Goal: Download file/media

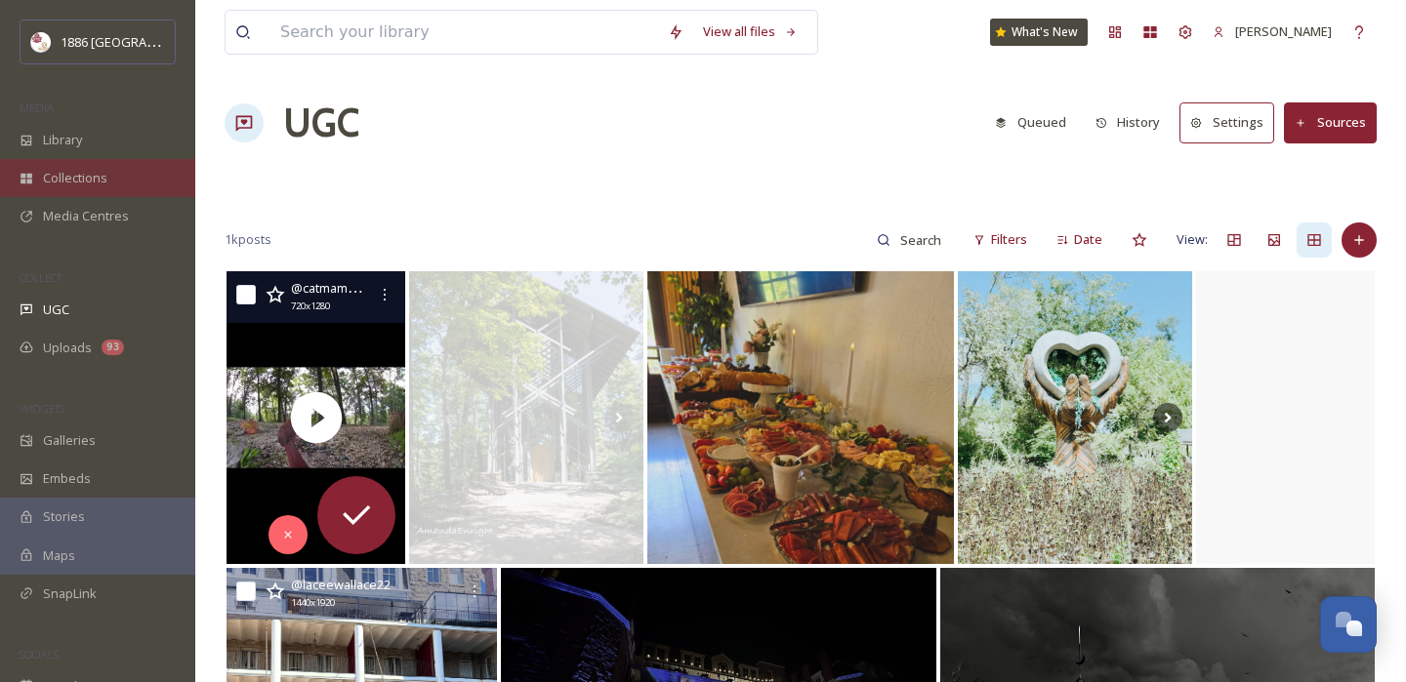
scroll to position [1184, 0]
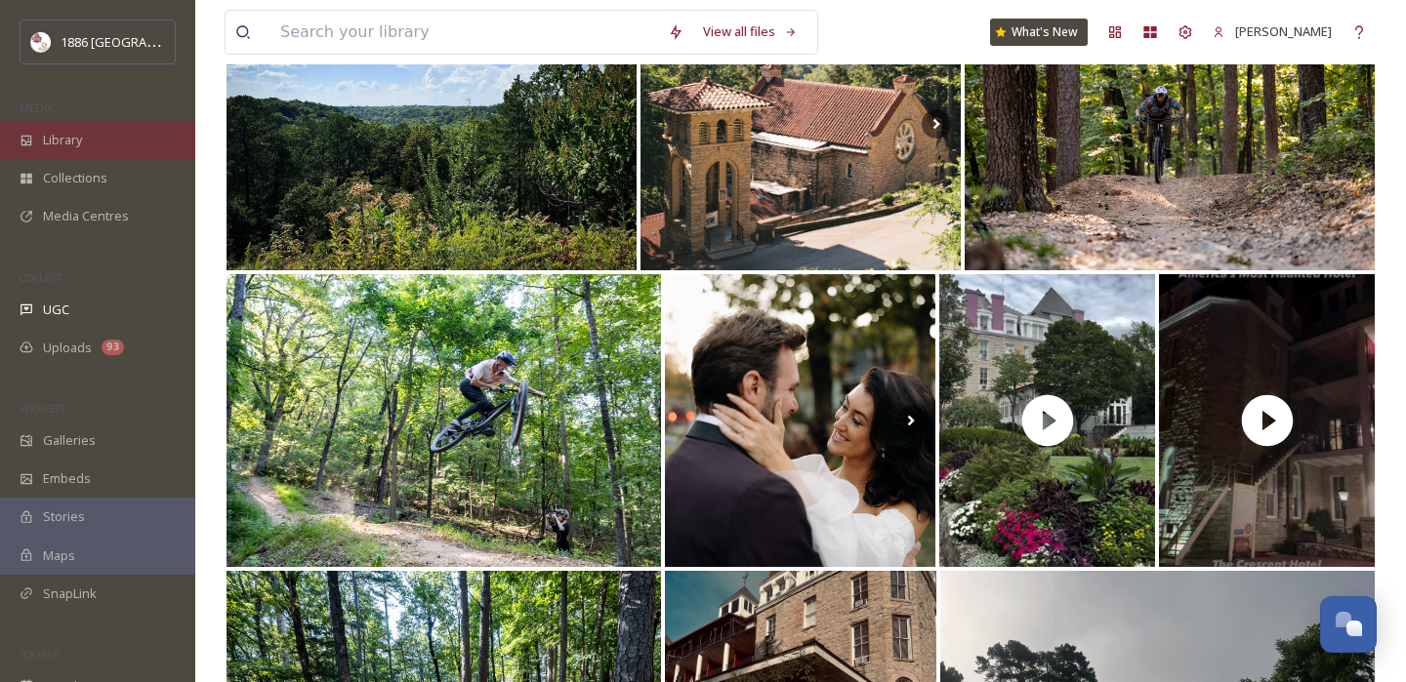
click at [64, 143] on span "Library" at bounding box center [62, 140] width 39 height 19
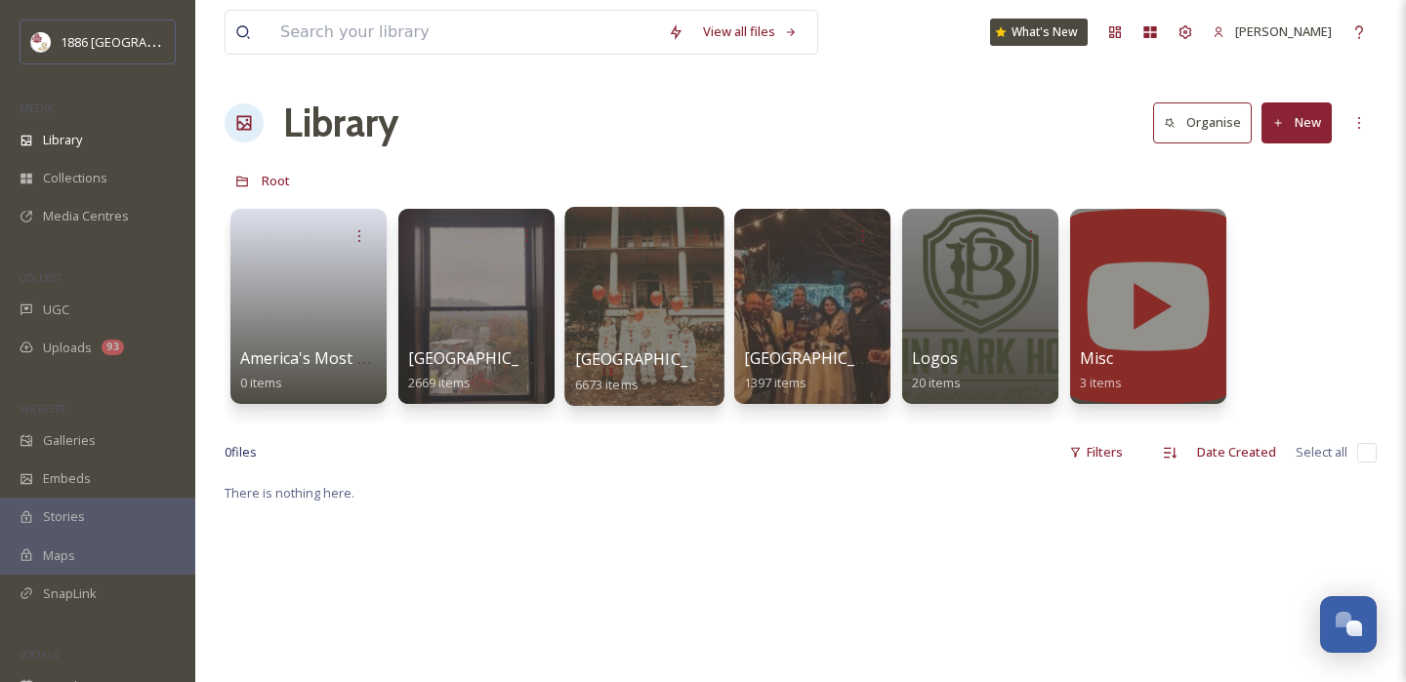
click at [678, 349] on span "[GEOGRAPHIC_DATA]" at bounding box center [655, 358] width 160 height 21
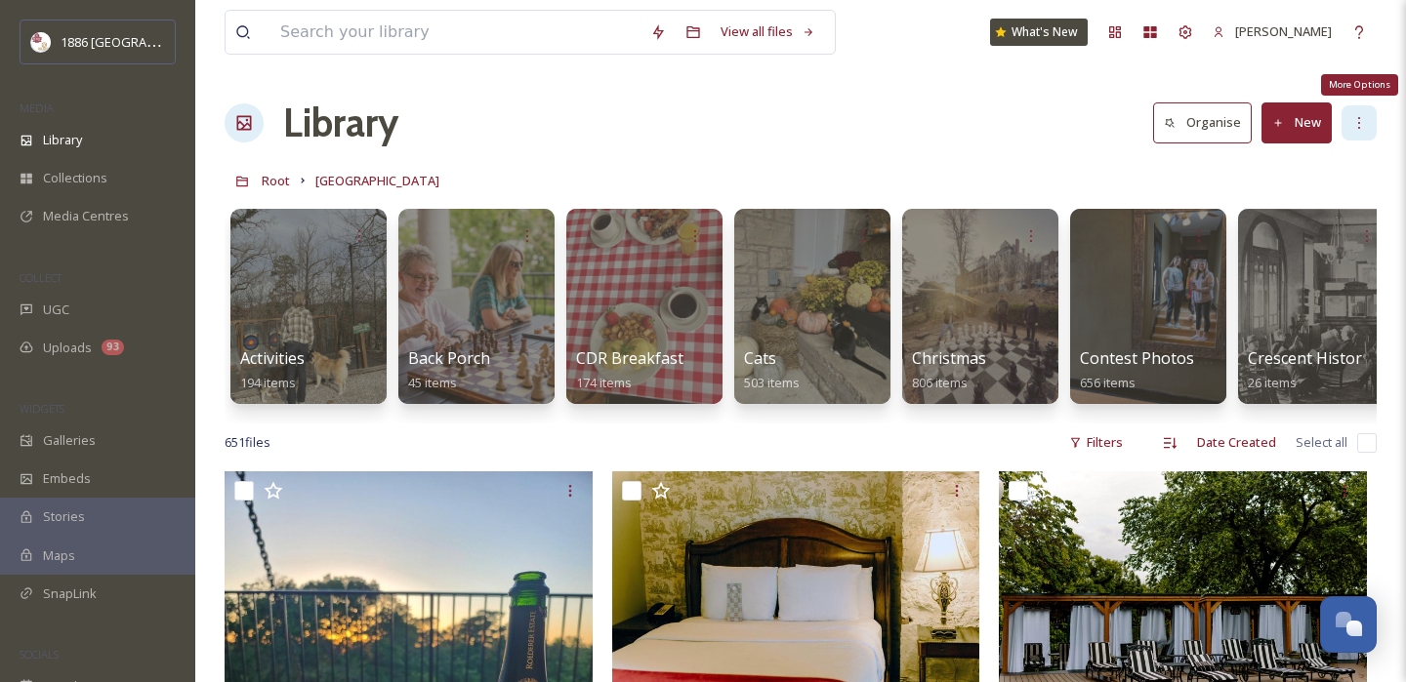
click at [1357, 117] on icon at bounding box center [1359, 123] width 16 height 16
click at [946, 131] on div "Library Organise New" at bounding box center [800, 123] width 1152 height 59
click at [1130, 446] on div "Filters" at bounding box center [1095, 443] width 73 height 38
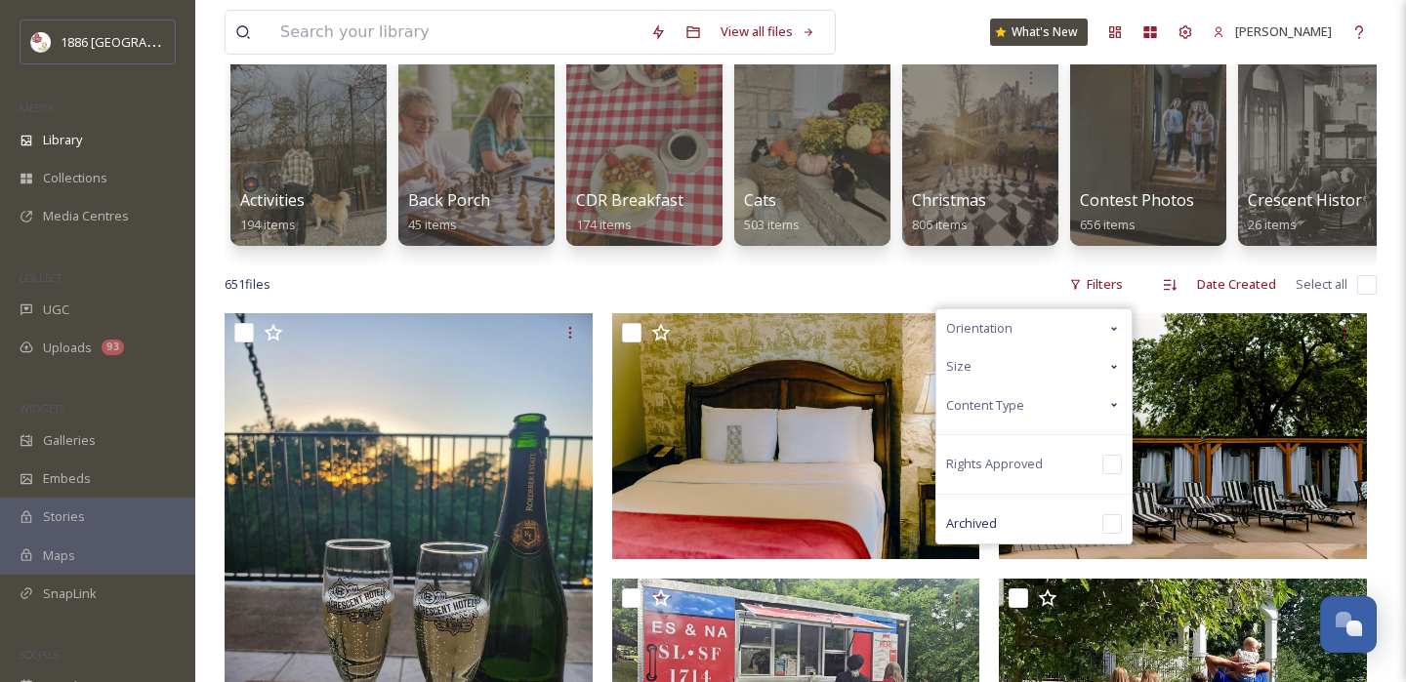
scroll to position [165, 0]
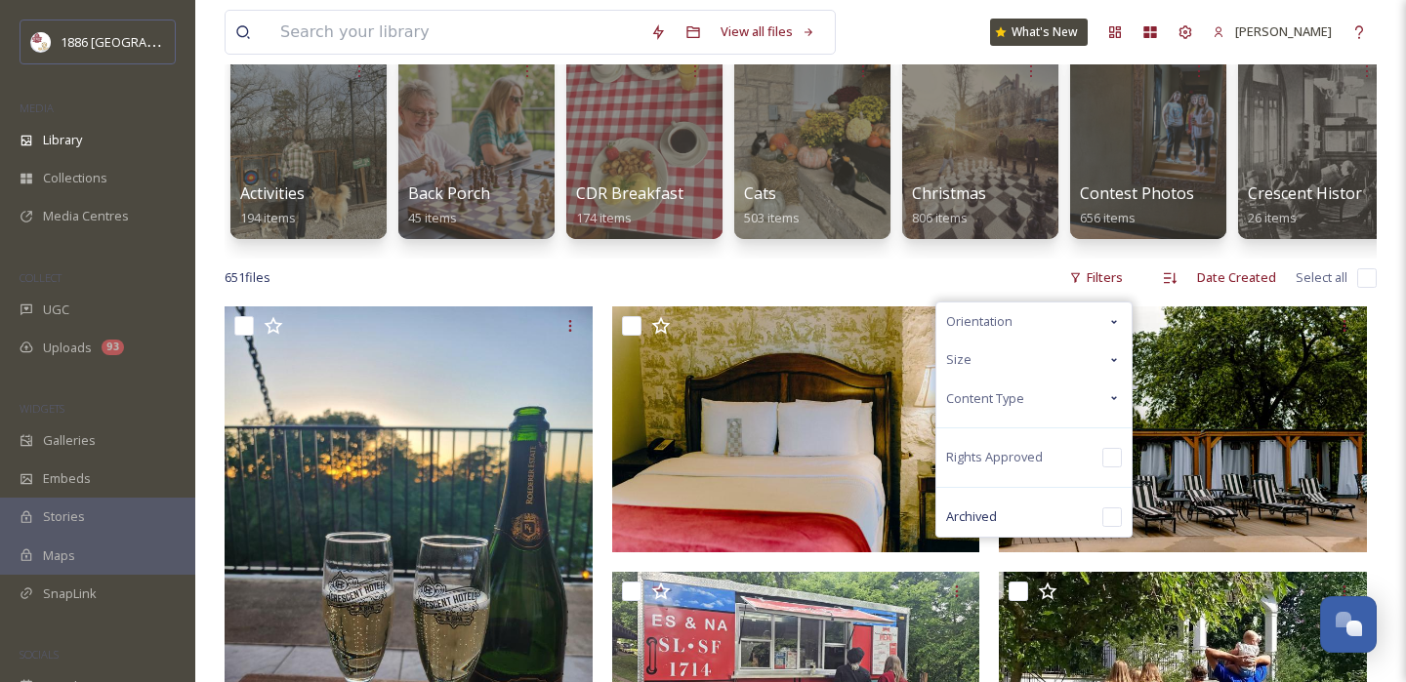
click at [1049, 396] on div "Content Type" at bounding box center [1033, 399] width 195 height 38
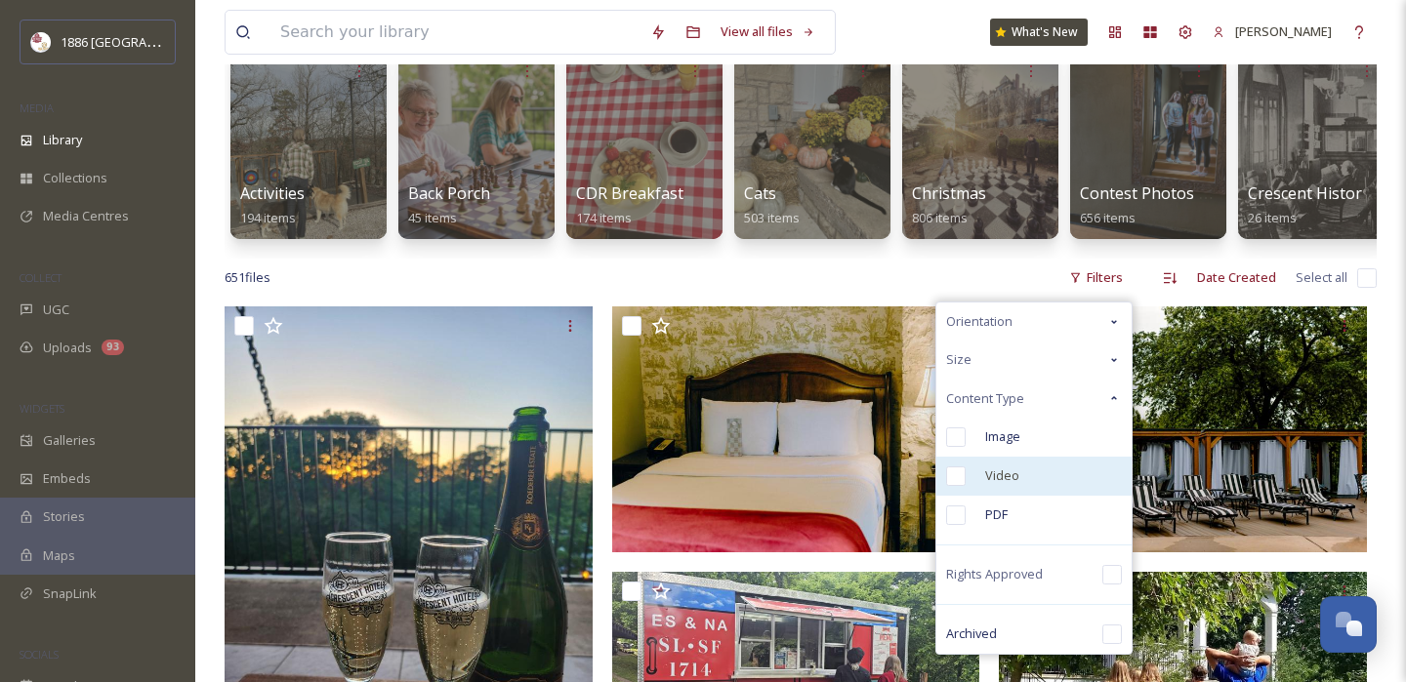
click at [962, 464] on div "Video" at bounding box center [1033, 476] width 195 height 39
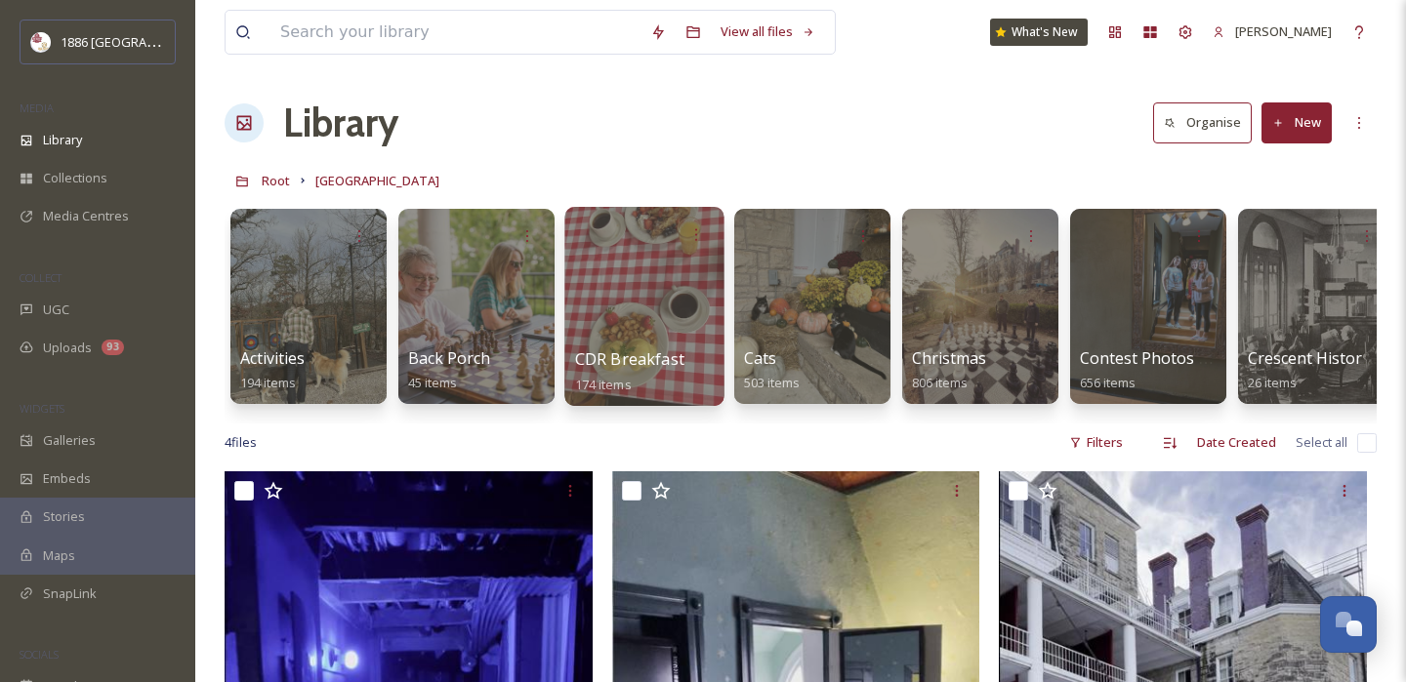
click at [675, 365] on span "CDR Breakfast" at bounding box center [629, 358] width 109 height 21
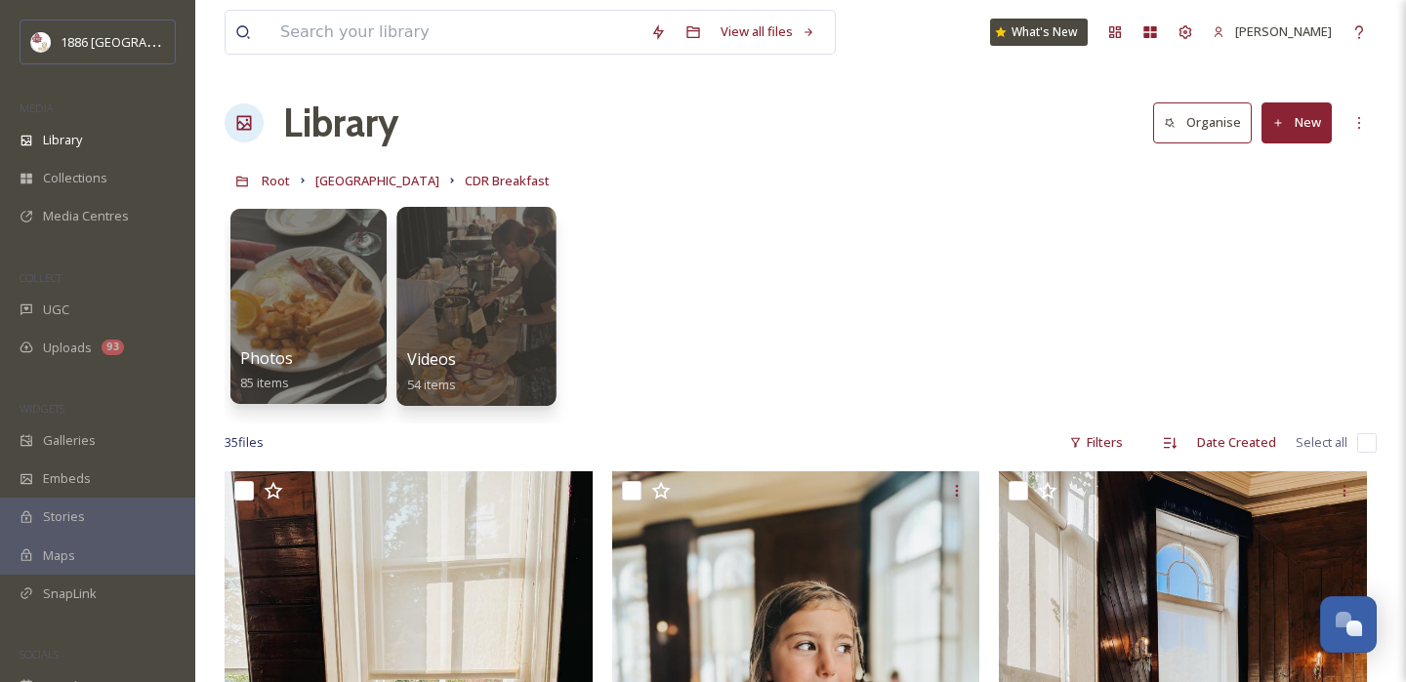
click at [495, 296] on div at bounding box center [475, 306] width 159 height 199
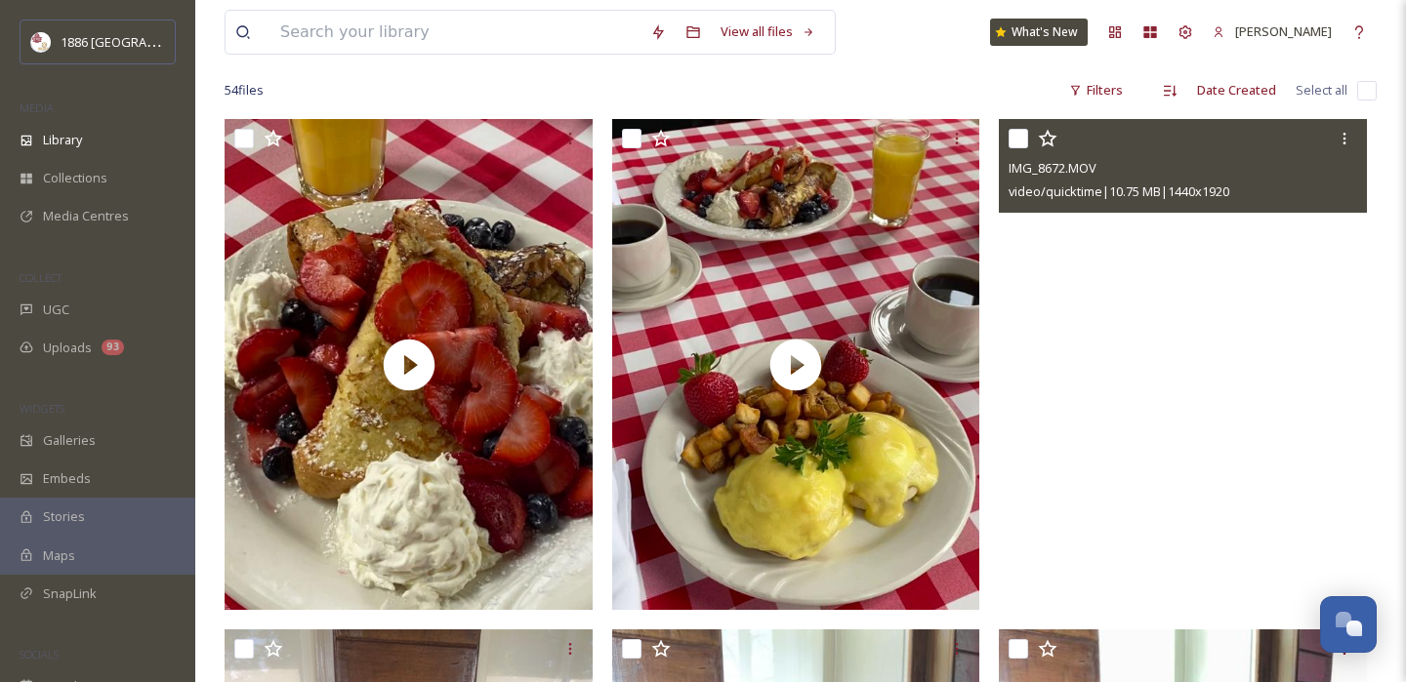
scroll to position [118, 0]
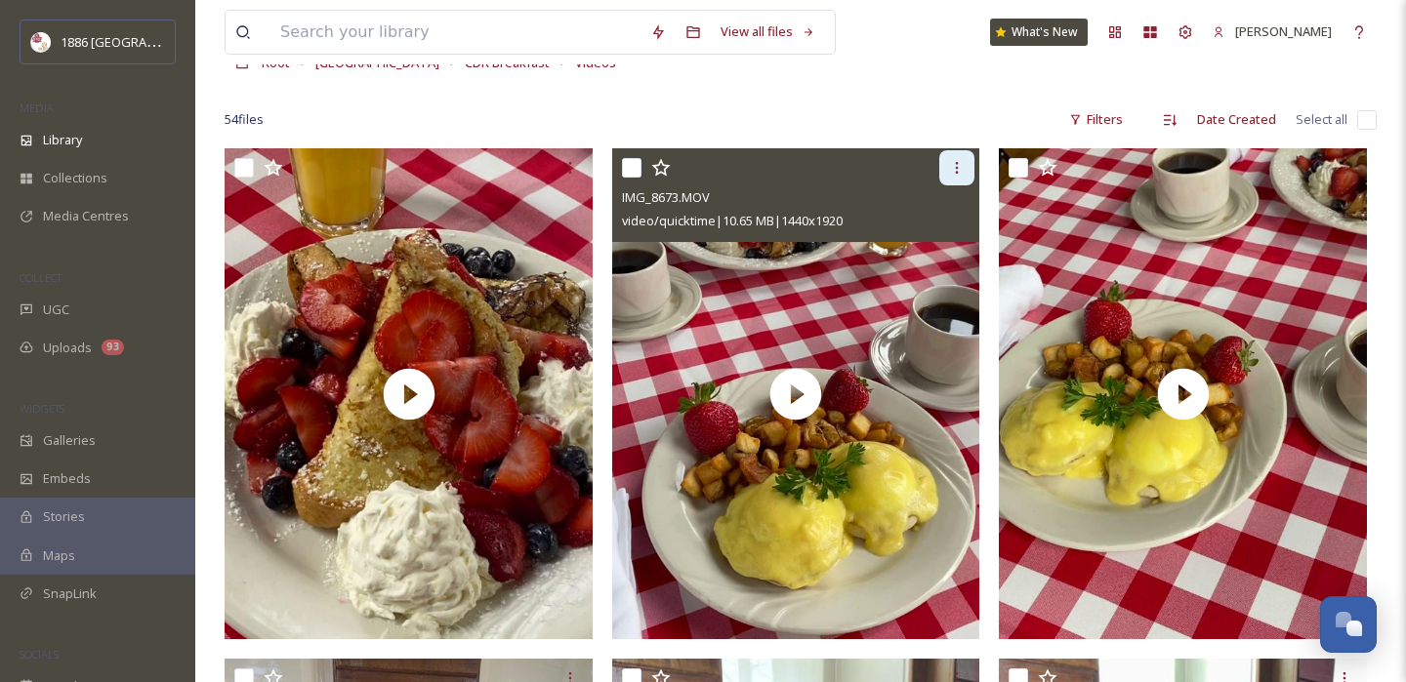
click at [955, 175] on icon at bounding box center [957, 168] width 16 height 16
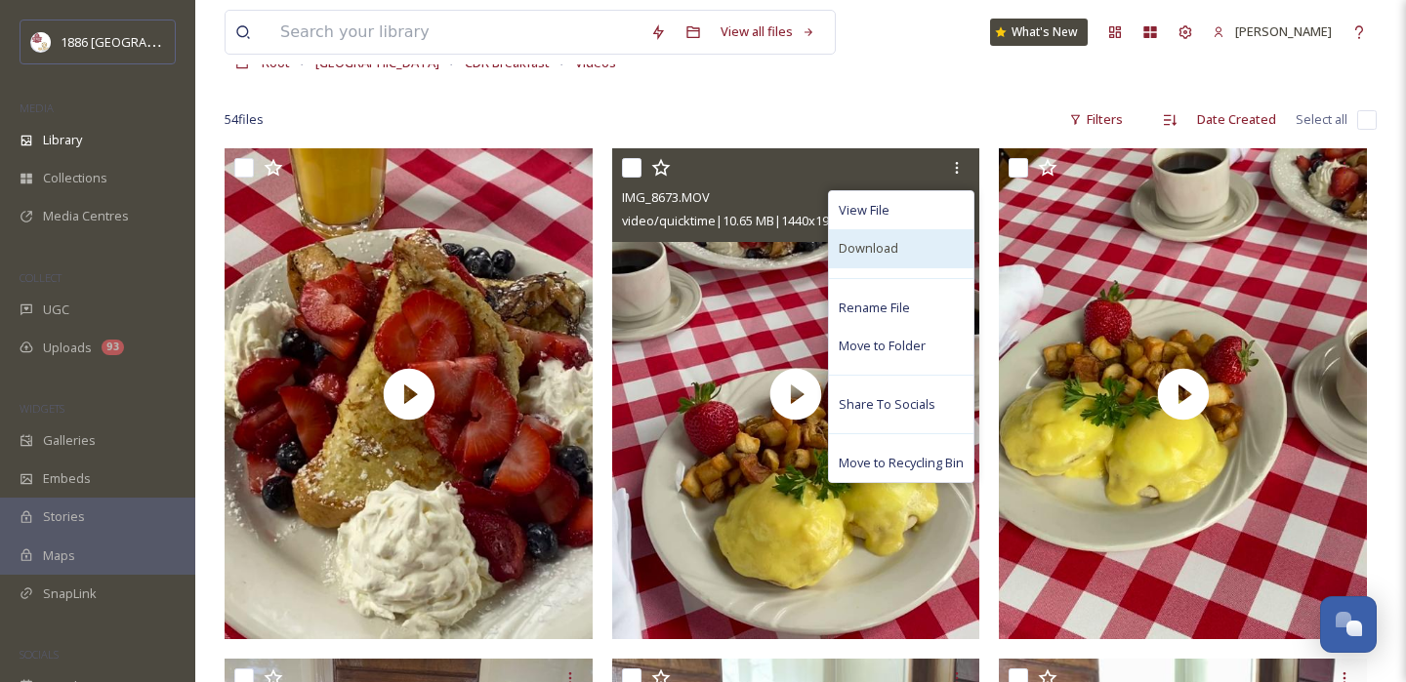
click at [899, 251] on div "Download" at bounding box center [901, 248] width 144 height 38
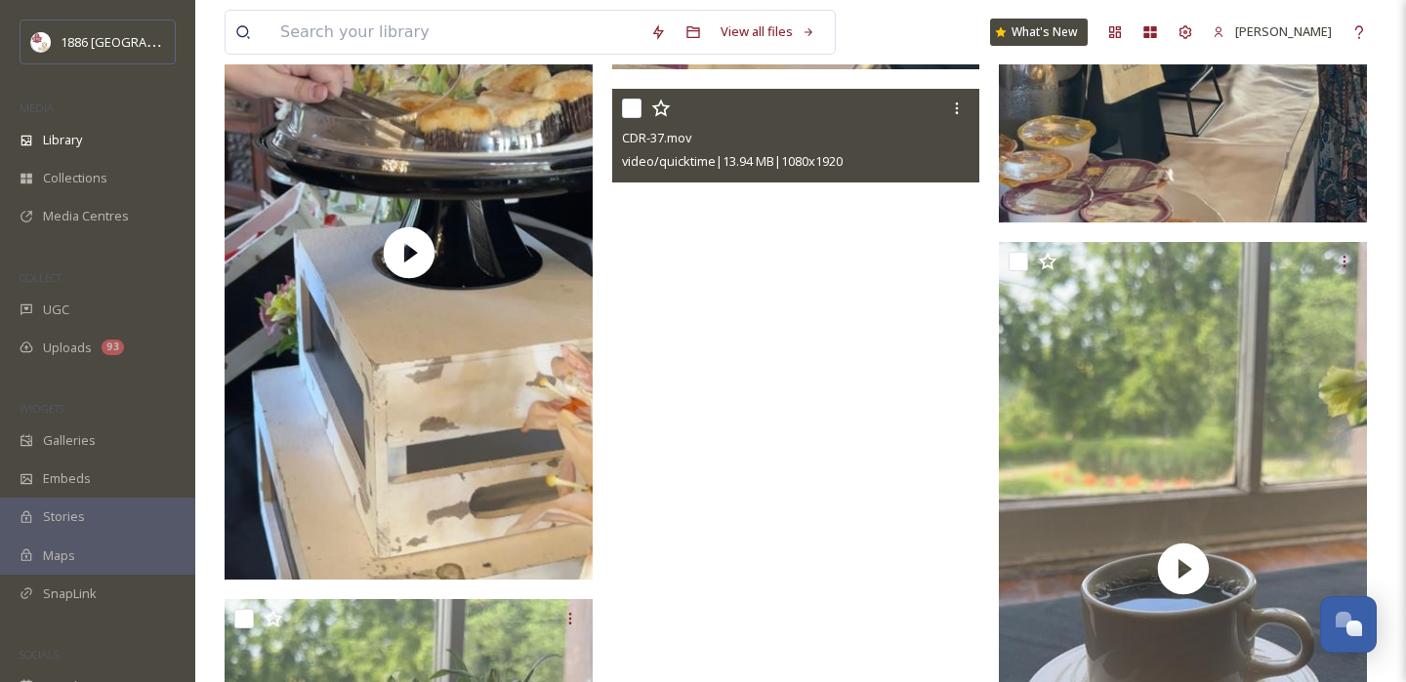
scroll to position [9278, 0]
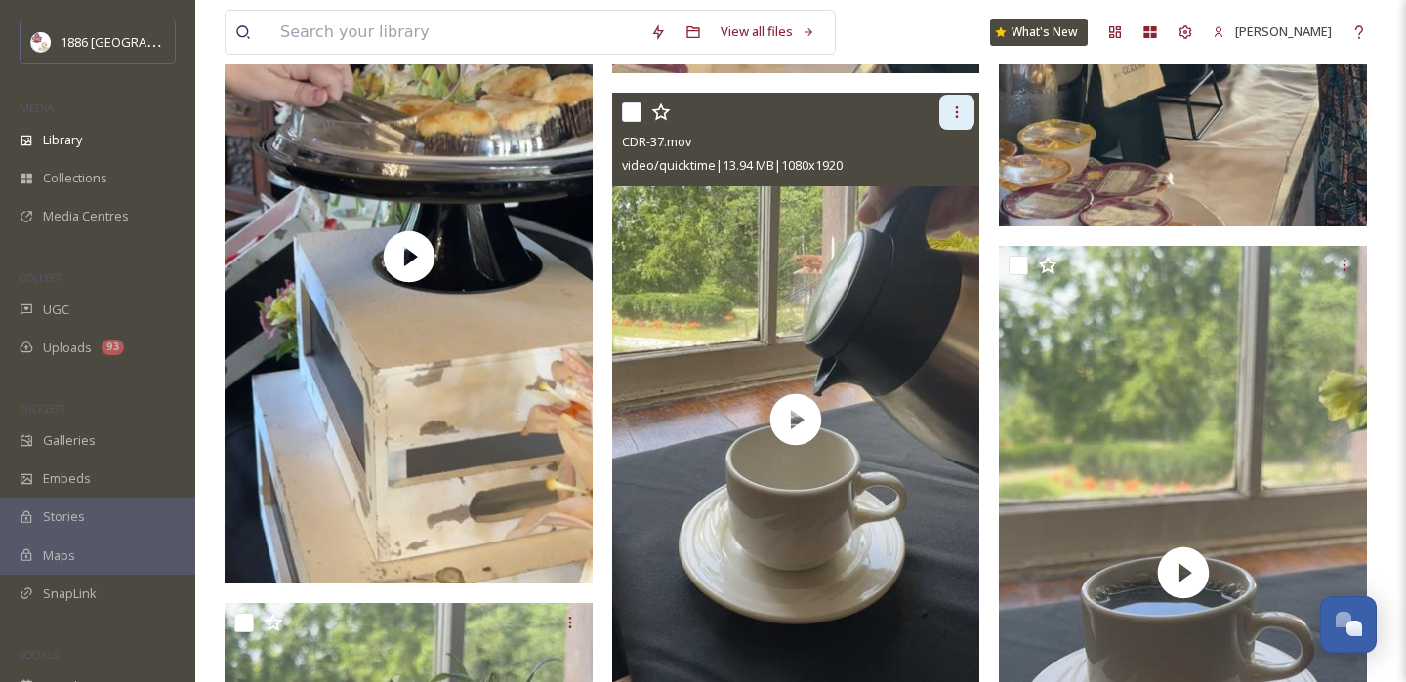
click at [961, 124] on div at bounding box center [956, 112] width 35 height 35
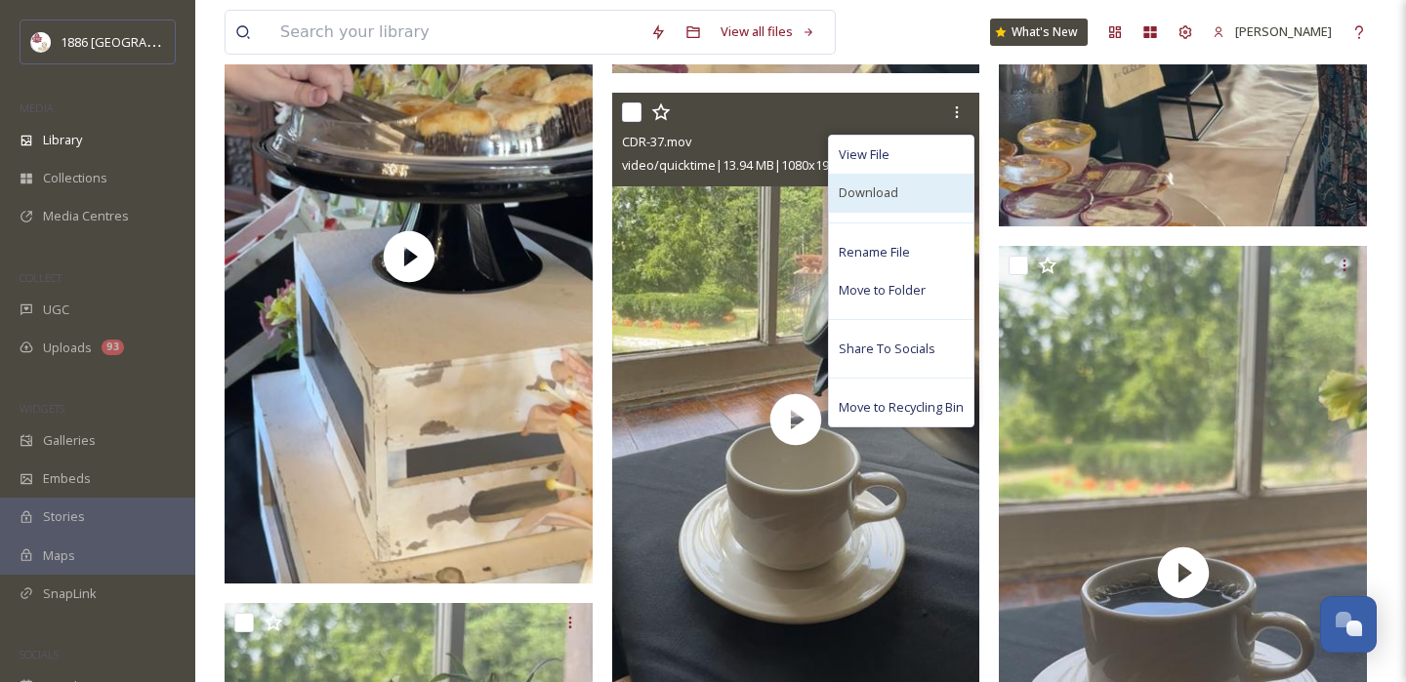
click at [920, 190] on div "Download" at bounding box center [901, 193] width 144 height 38
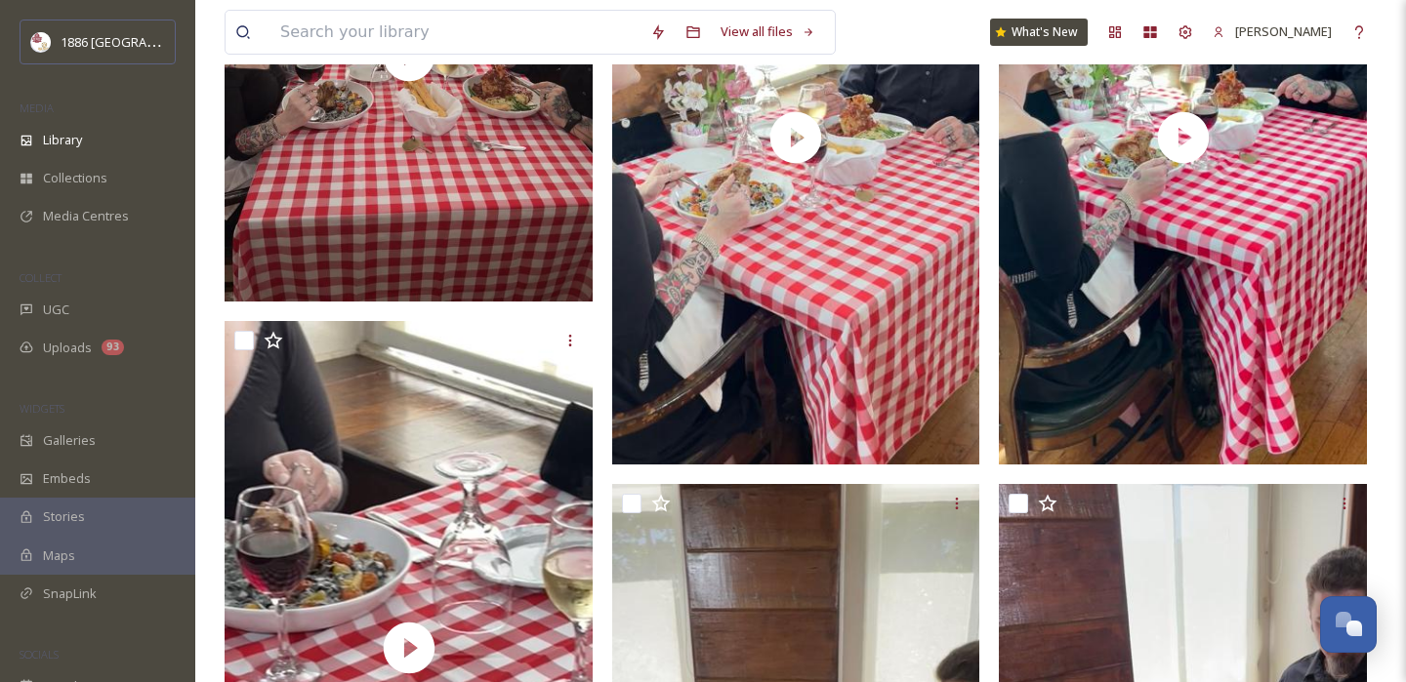
scroll to position [0, 0]
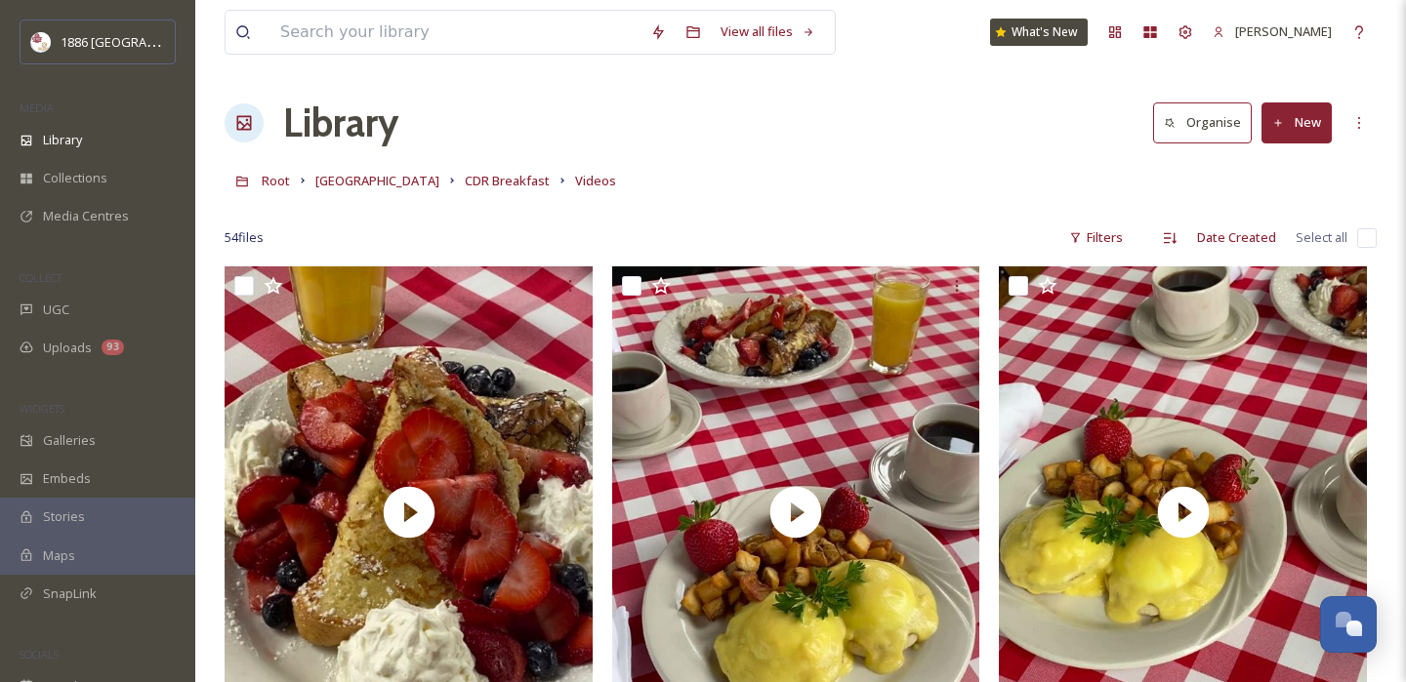
click at [347, 199] on div at bounding box center [800, 209] width 1152 height 20
click at [347, 189] on span "[GEOGRAPHIC_DATA]" at bounding box center [377, 181] width 124 height 18
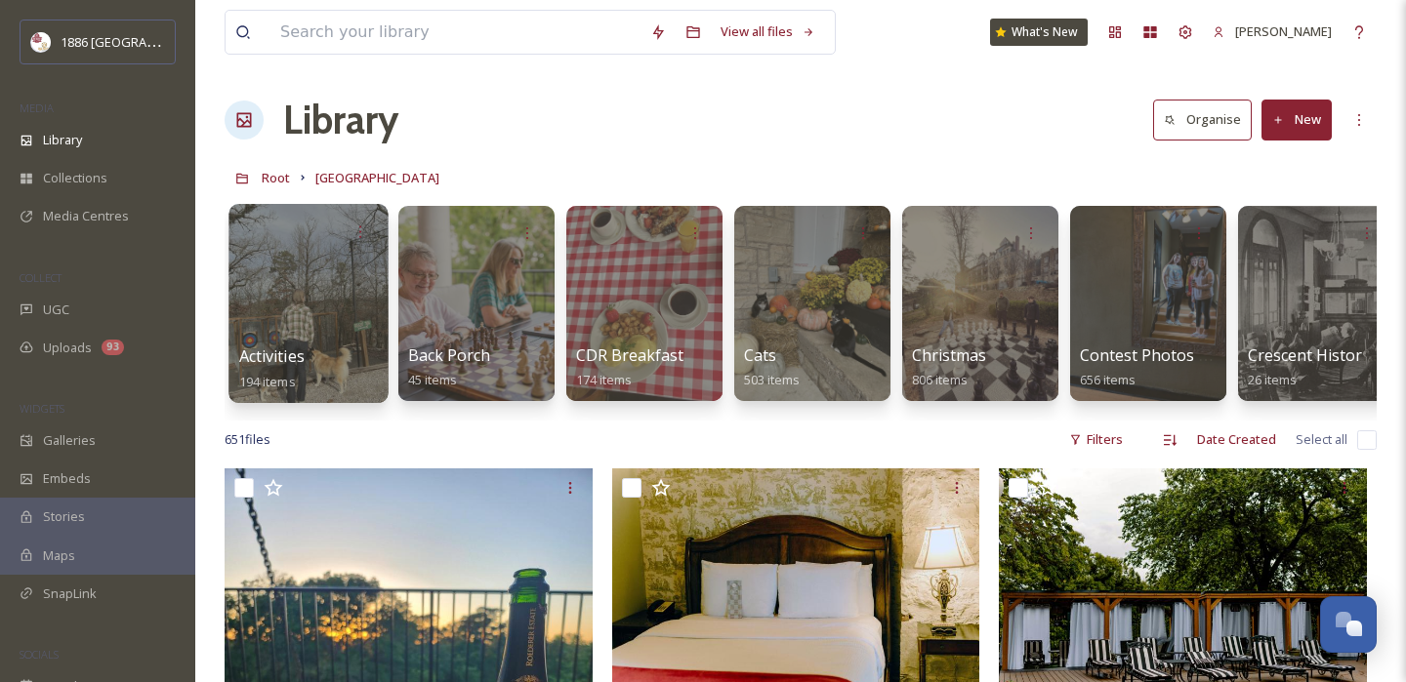
click at [270, 353] on span "Activities" at bounding box center [271, 356] width 65 height 21
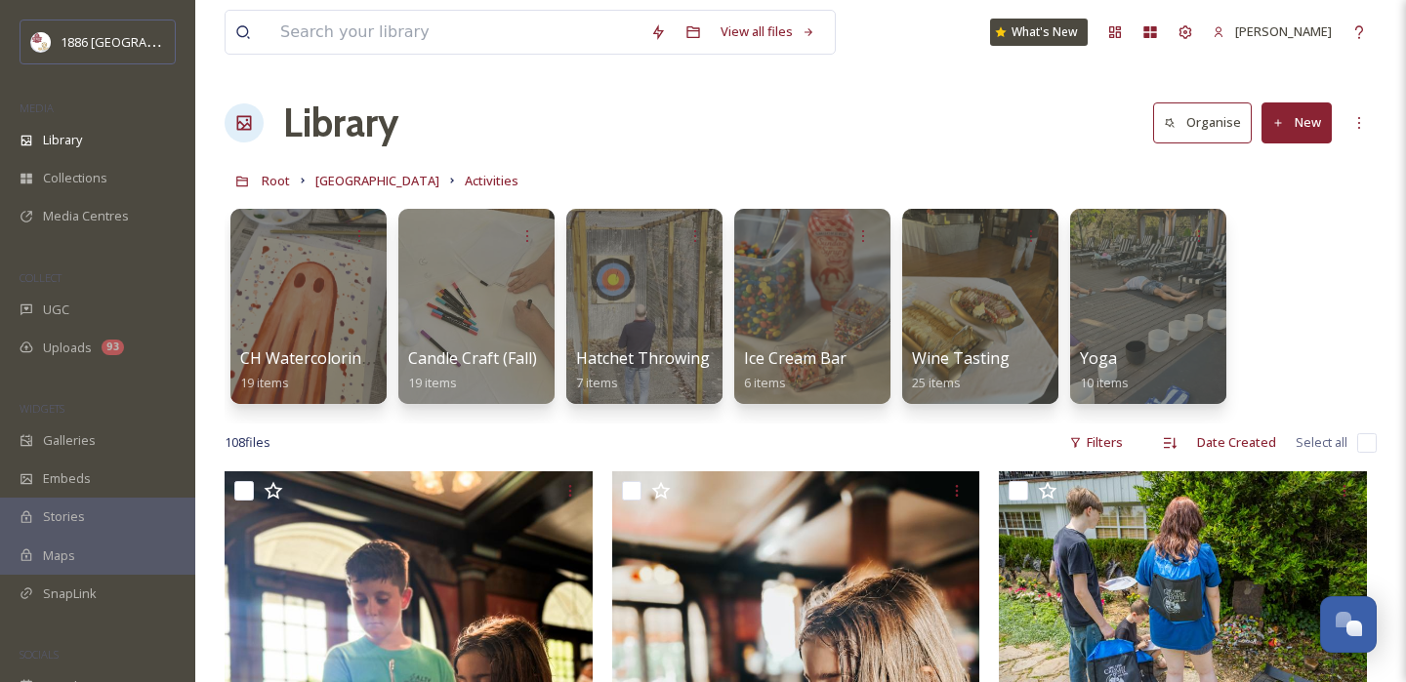
click at [1144, 439] on div "108 file s Filters Date Created Select all" at bounding box center [800, 443] width 1152 height 38
click at [1100, 442] on div "Filters" at bounding box center [1095, 443] width 73 height 38
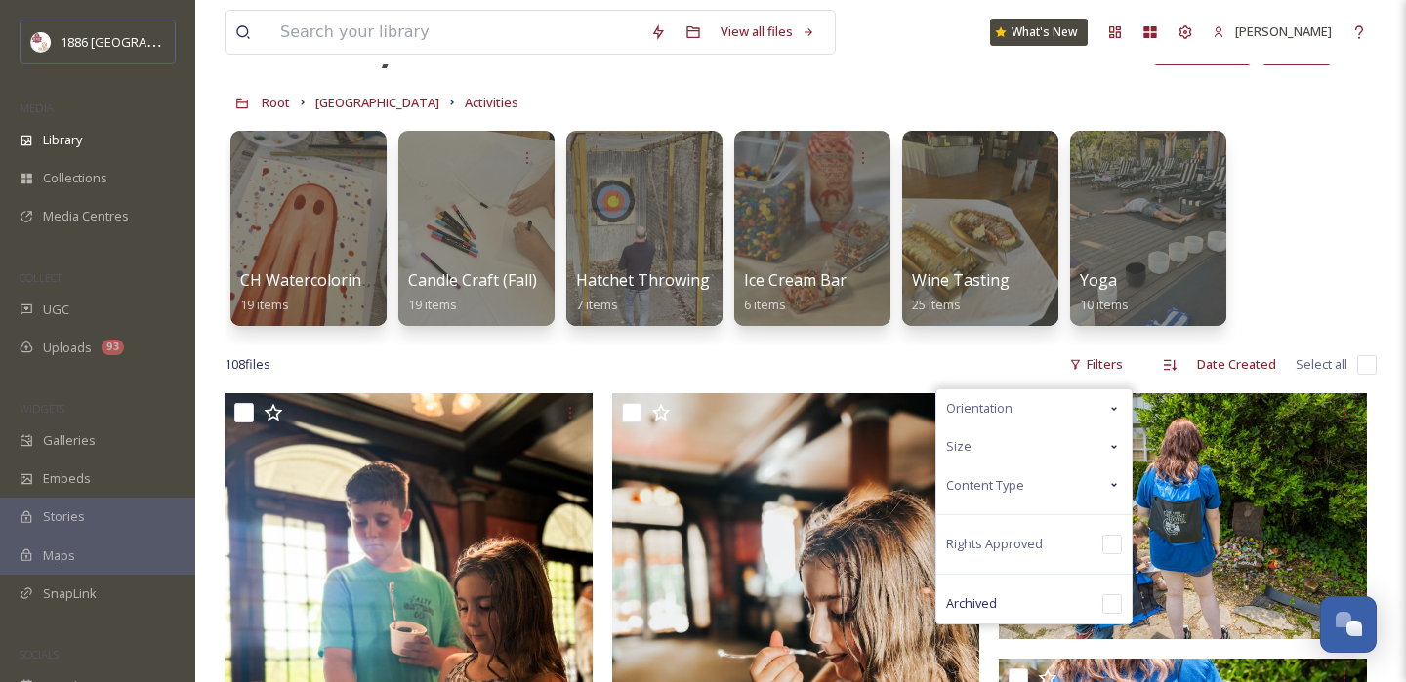
scroll to position [93, 0]
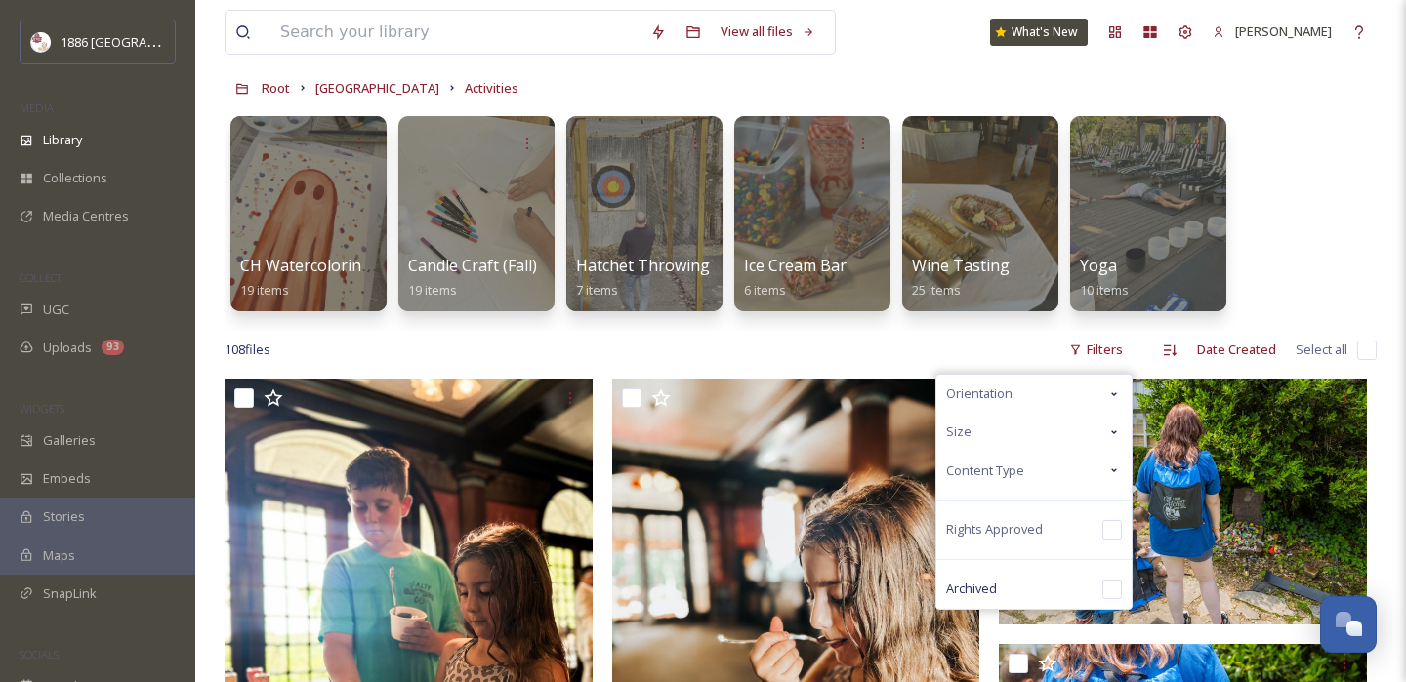
click at [1116, 471] on icon at bounding box center [1114, 471] width 6 height 4
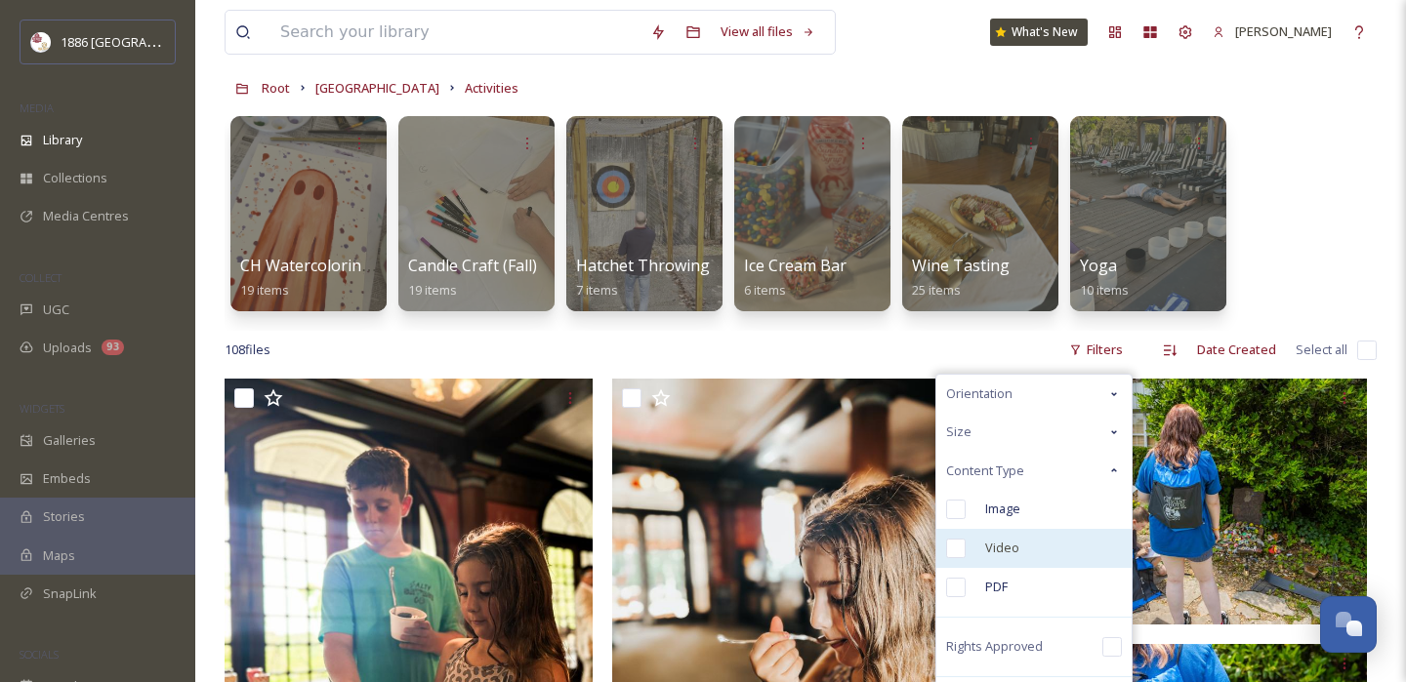
click at [996, 549] on span "Video" at bounding box center [1002, 548] width 34 height 19
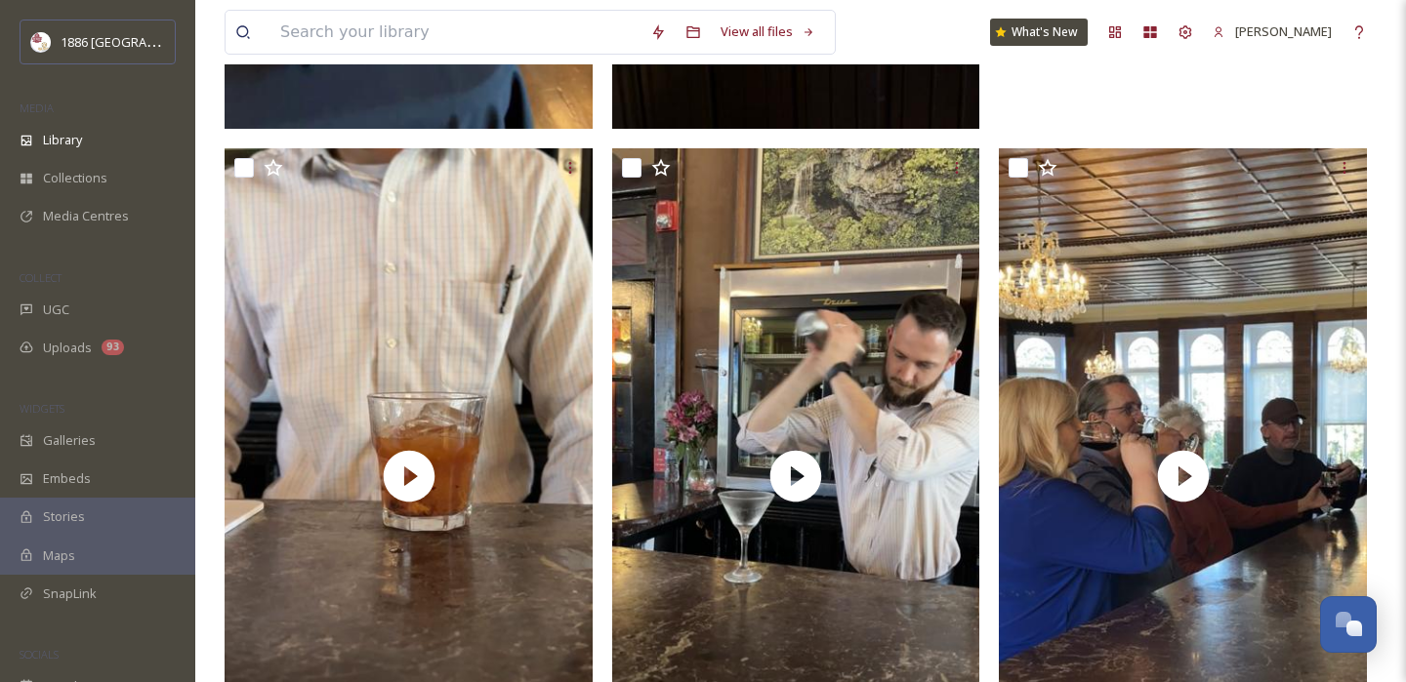
scroll to position [998, 0]
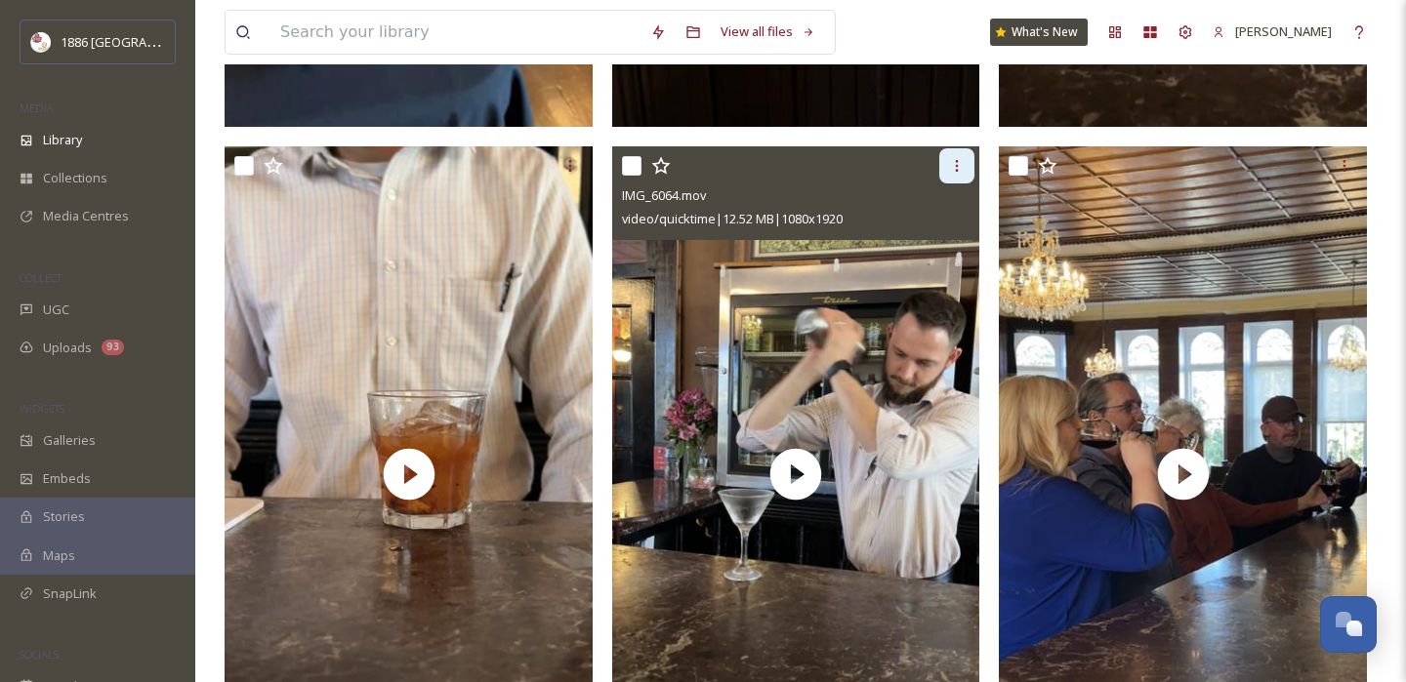
click at [955, 161] on icon at bounding box center [957, 166] width 16 height 16
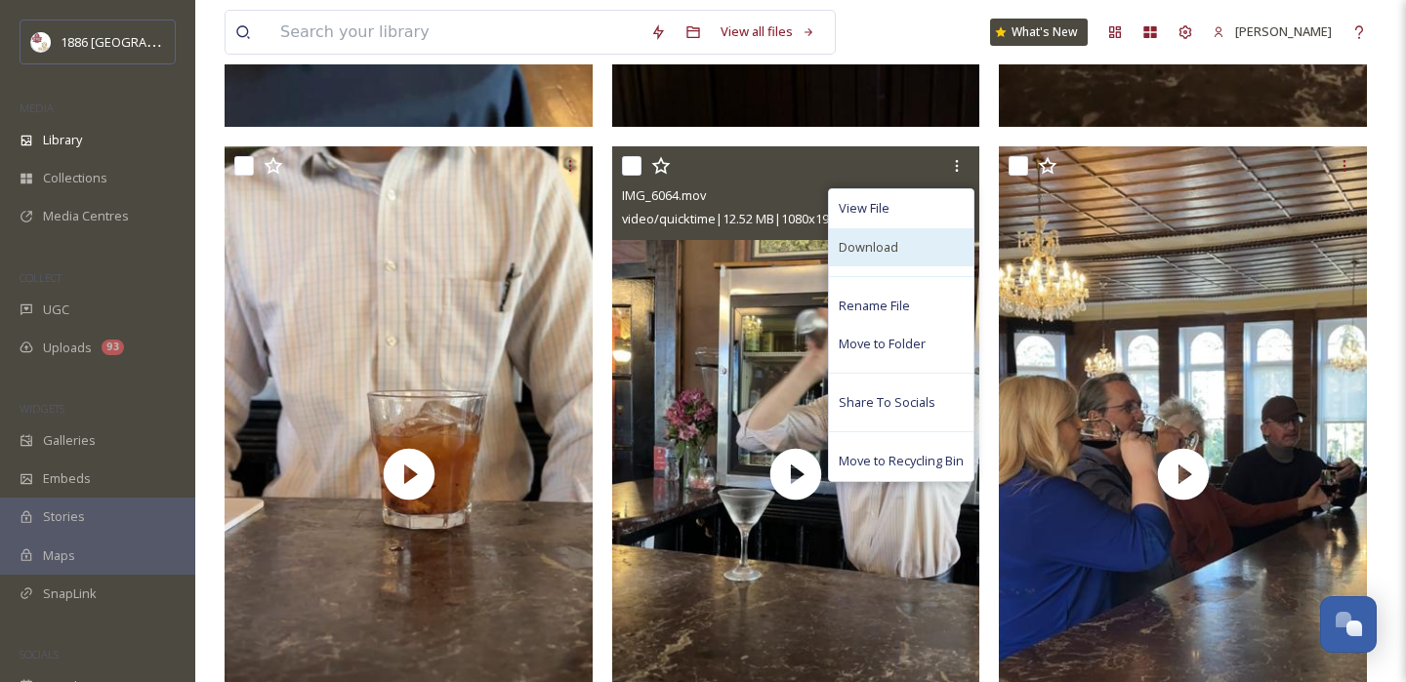
click at [908, 249] on div "Download" at bounding box center [901, 247] width 144 height 38
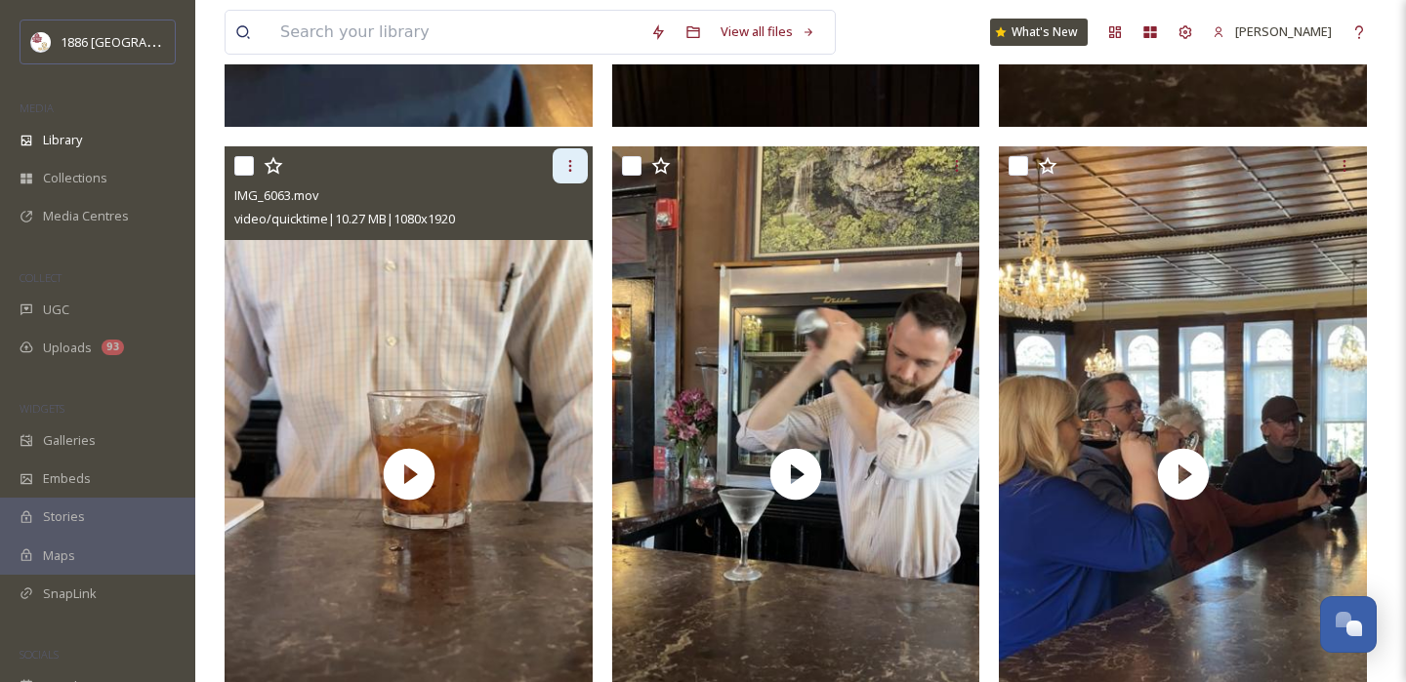
click at [573, 161] on icon at bounding box center [570, 166] width 16 height 16
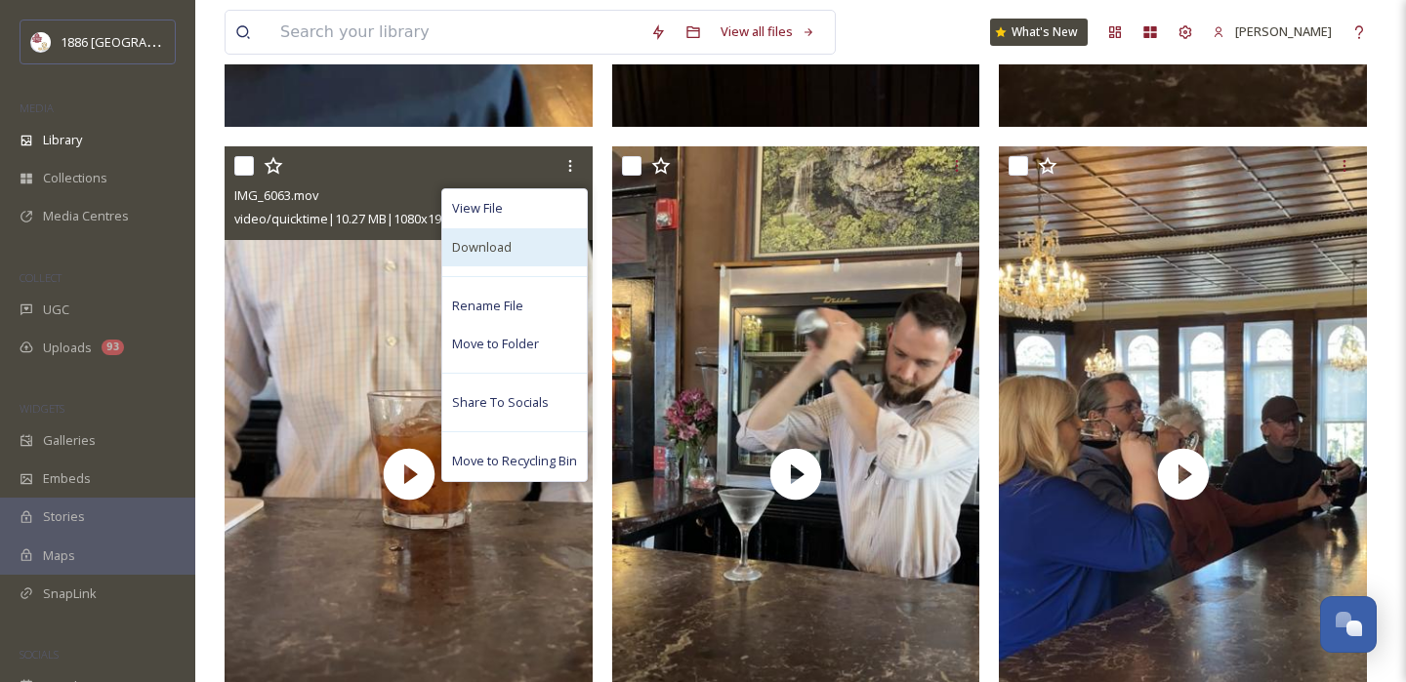
click at [535, 242] on div "Download" at bounding box center [514, 247] width 144 height 38
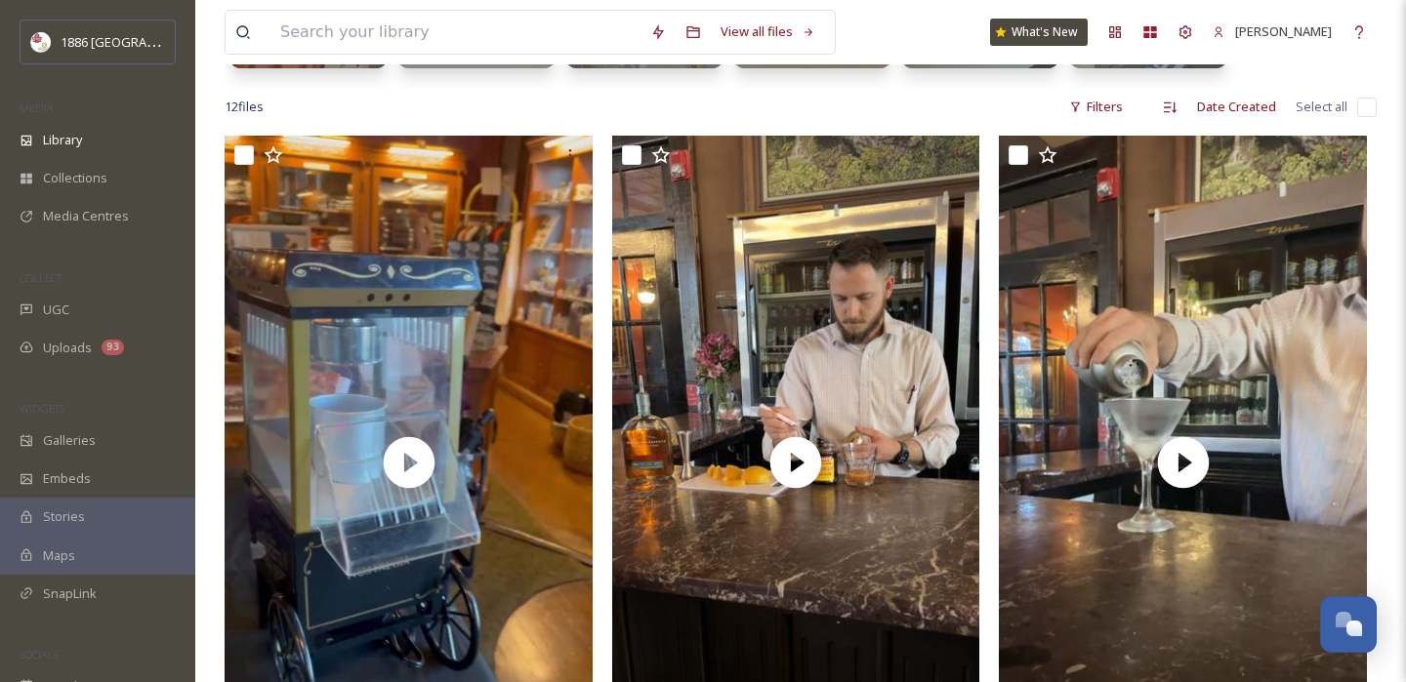
scroll to position [0, 0]
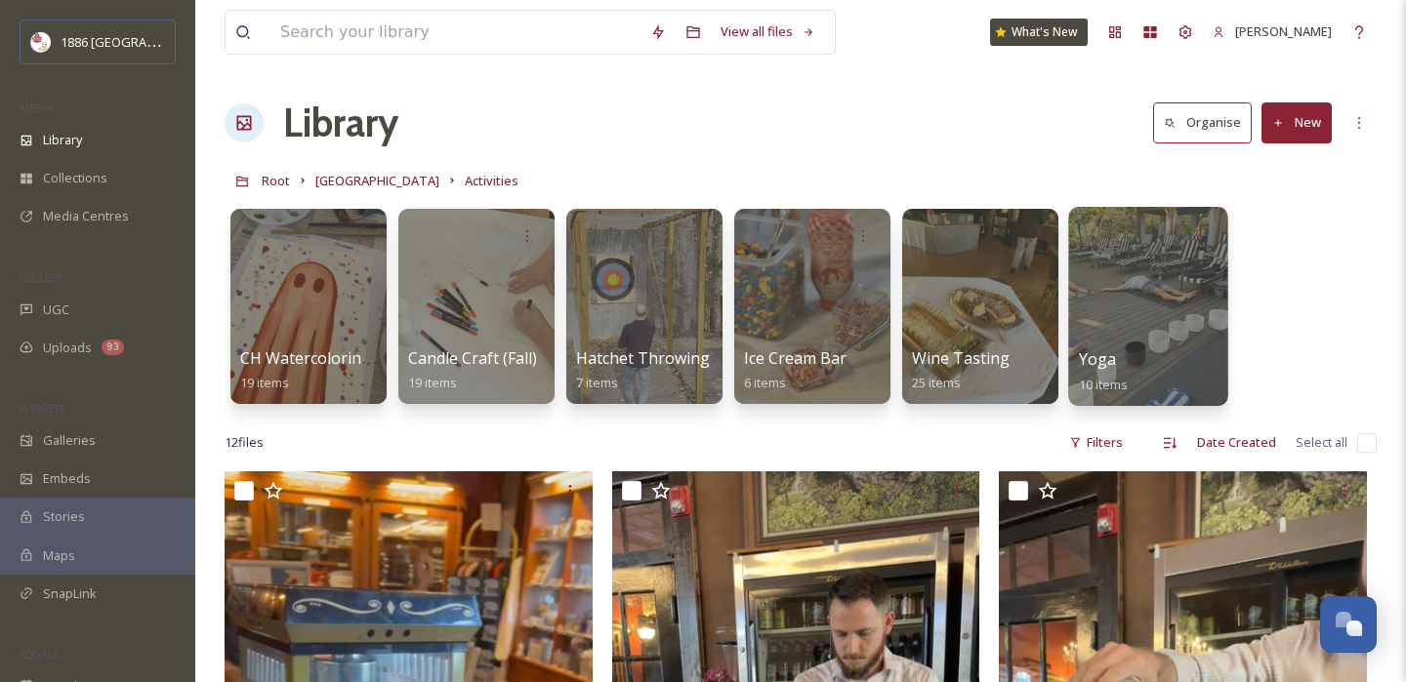
click at [1129, 353] on div "Yoga 10 items" at bounding box center [1149, 371] width 140 height 49
click at [1129, 355] on div "Yoga 10 items" at bounding box center [1149, 371] width 140 height 49
click at [1125, 379] on span "10 items" at bounding box center [1104, 384] width 50 height 18
click at [1125, 381] on span "10 items" at bounding box center [1104, 384] width 50 height 18
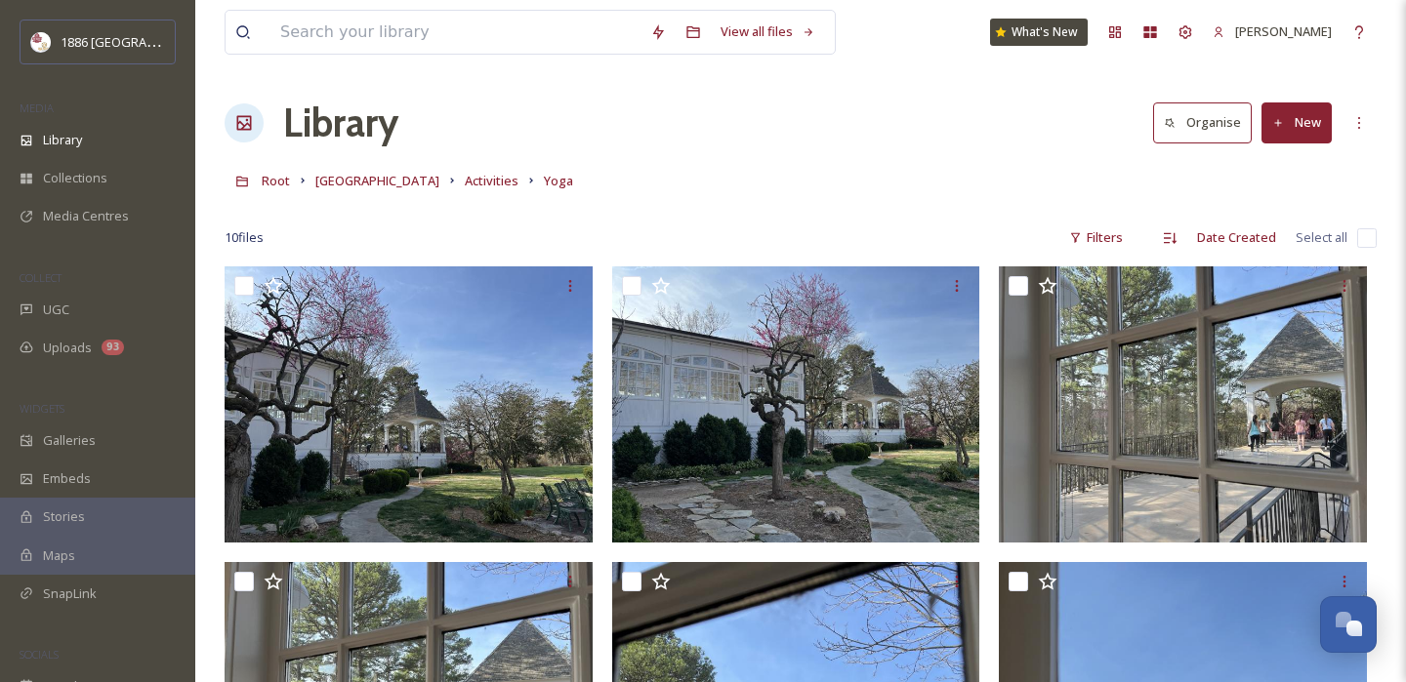
click at [360, 172] on link "[GEOGRAPHIC_DATA]" at bounding box center [377, 180] width 124 height 23
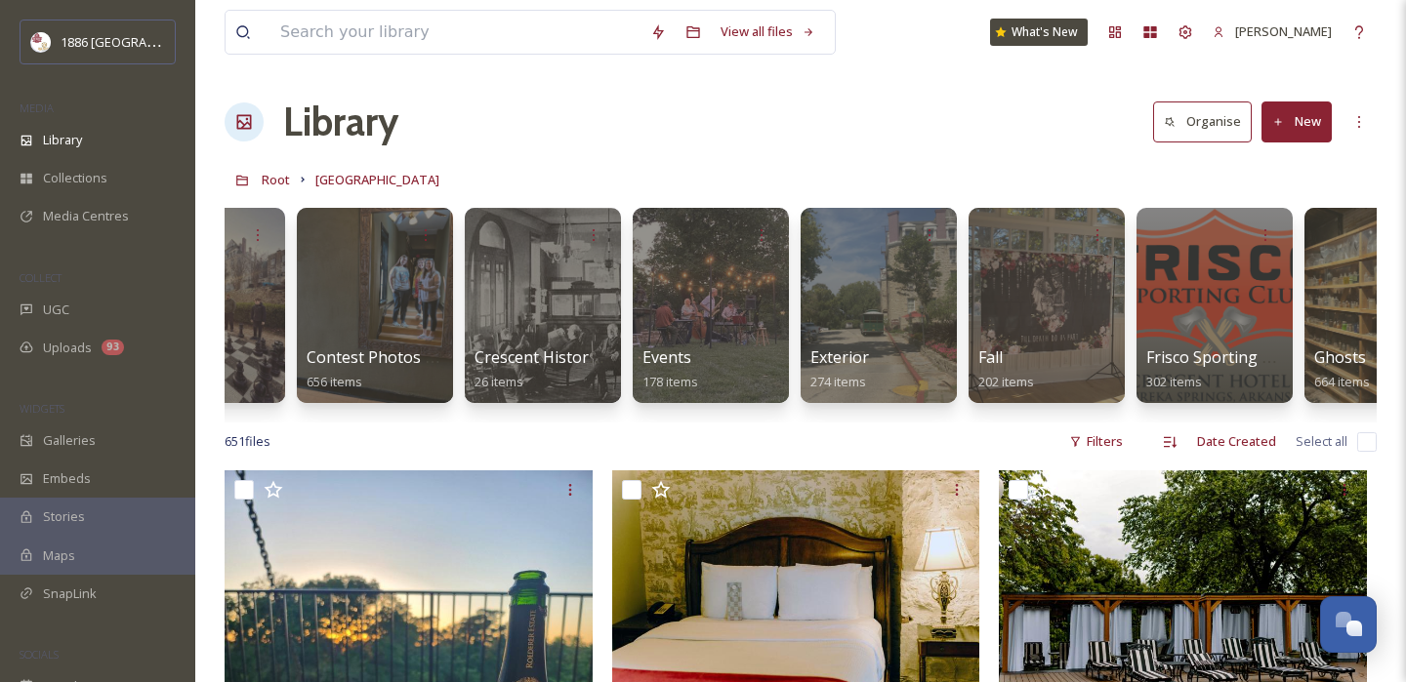
scroll to position [0, 777]
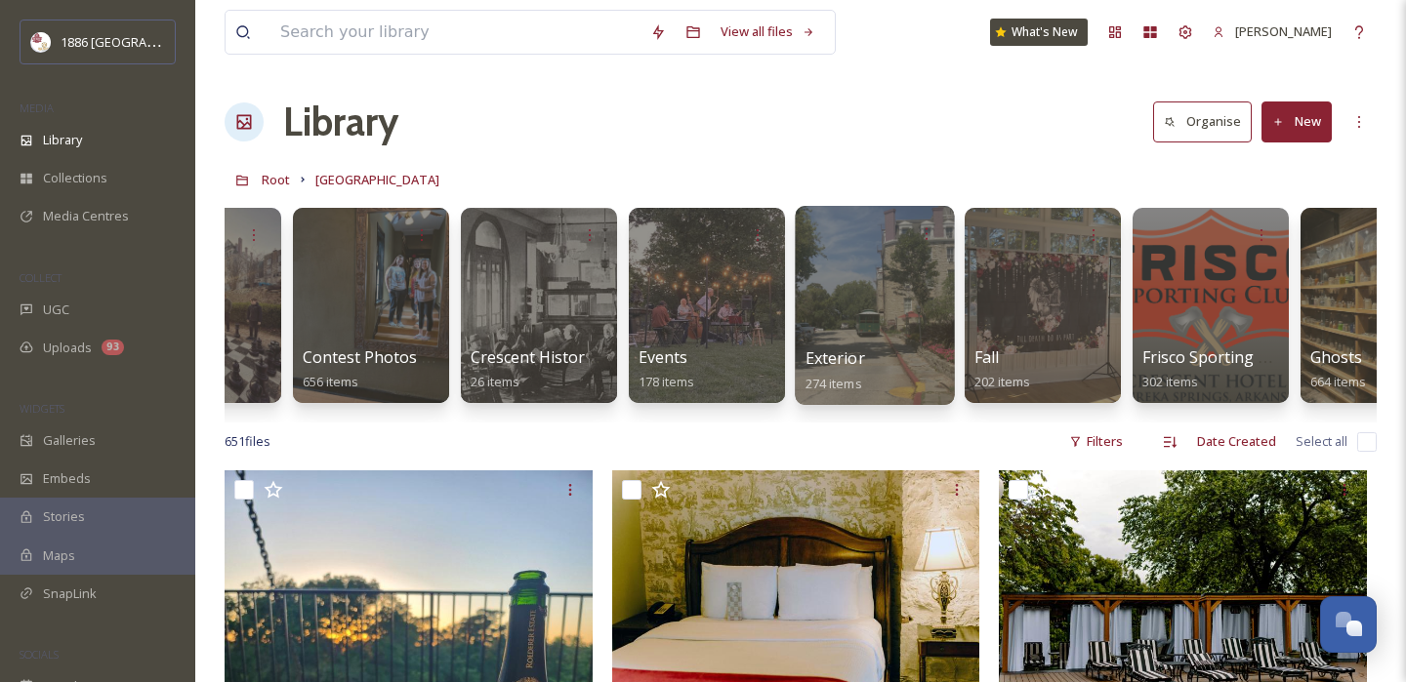
click at [832, 370] on div "Exterior 274 items" at bounding box center [875, 370] width 140 height 49
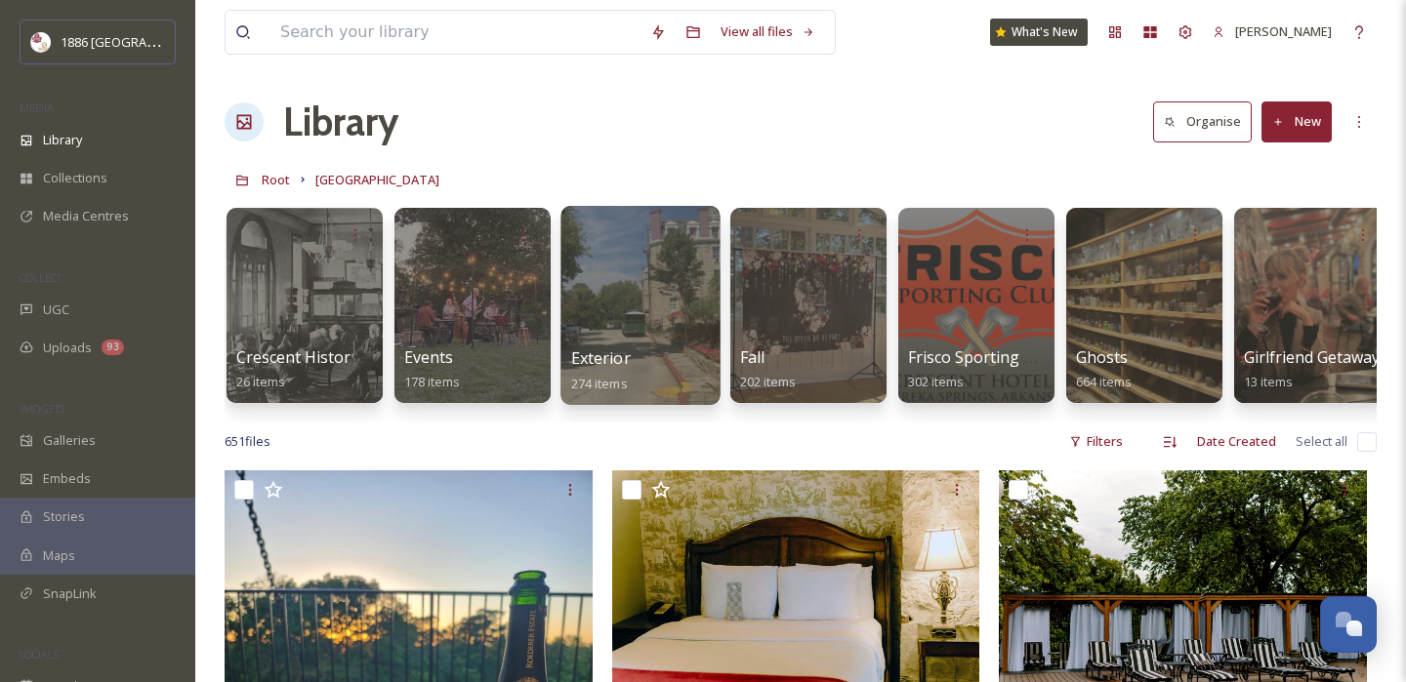
scroll to position [0, 1019]
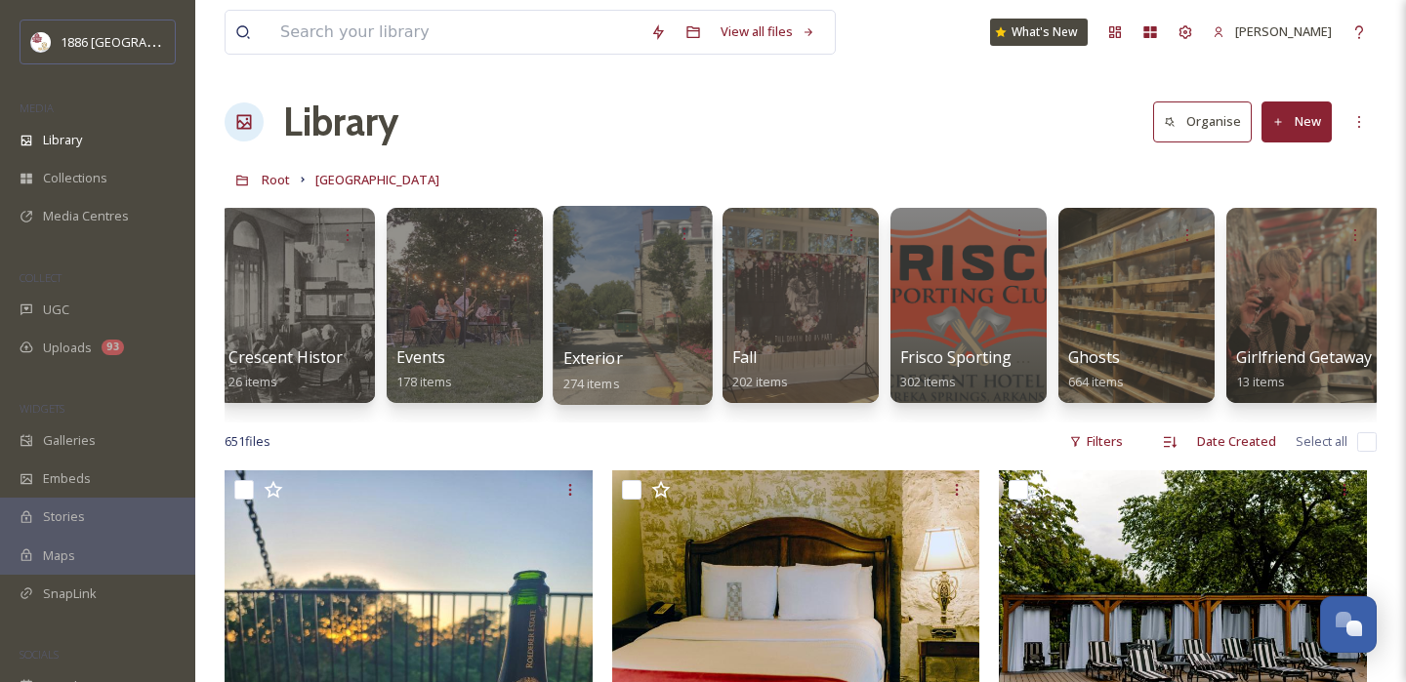
click at [607, 349] on span "Exterior" at bounding box center [593, 357] width 60 height 21
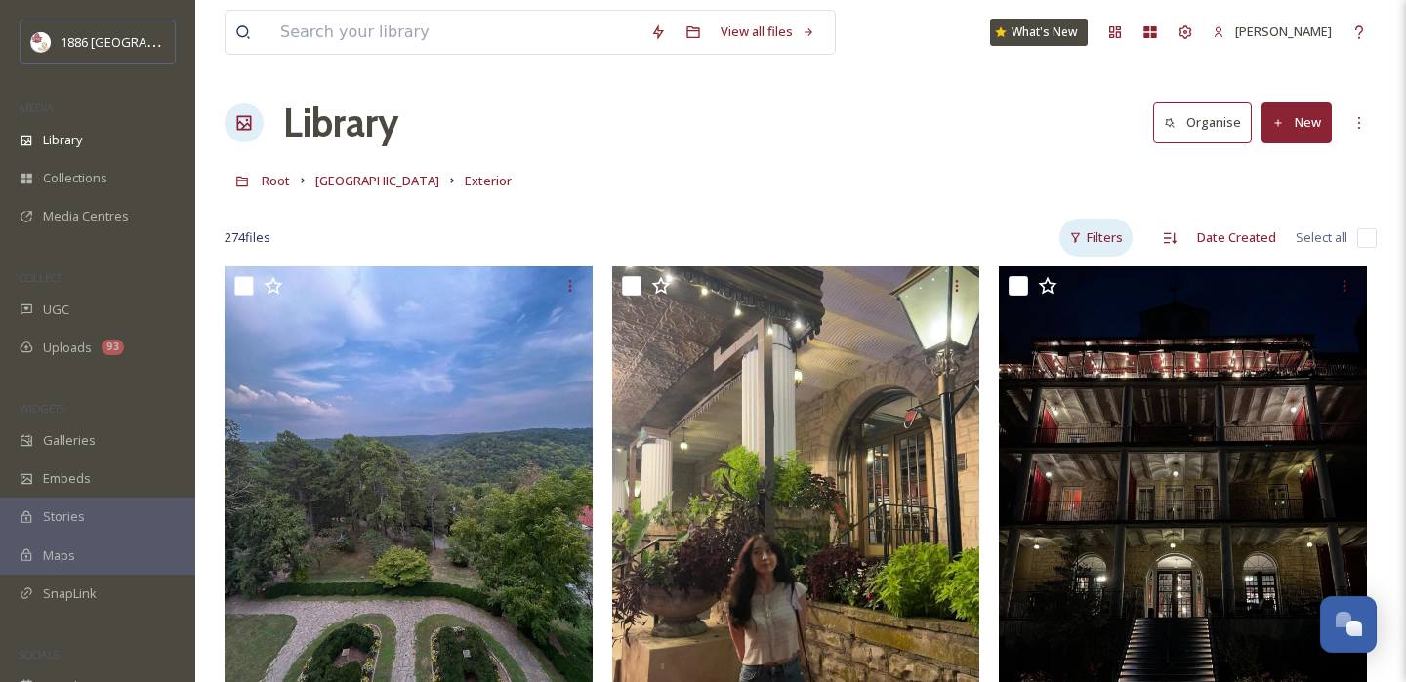
click at [1120, 234] on div "Filters" at bounding box center [1095, 238] width 73 height 38
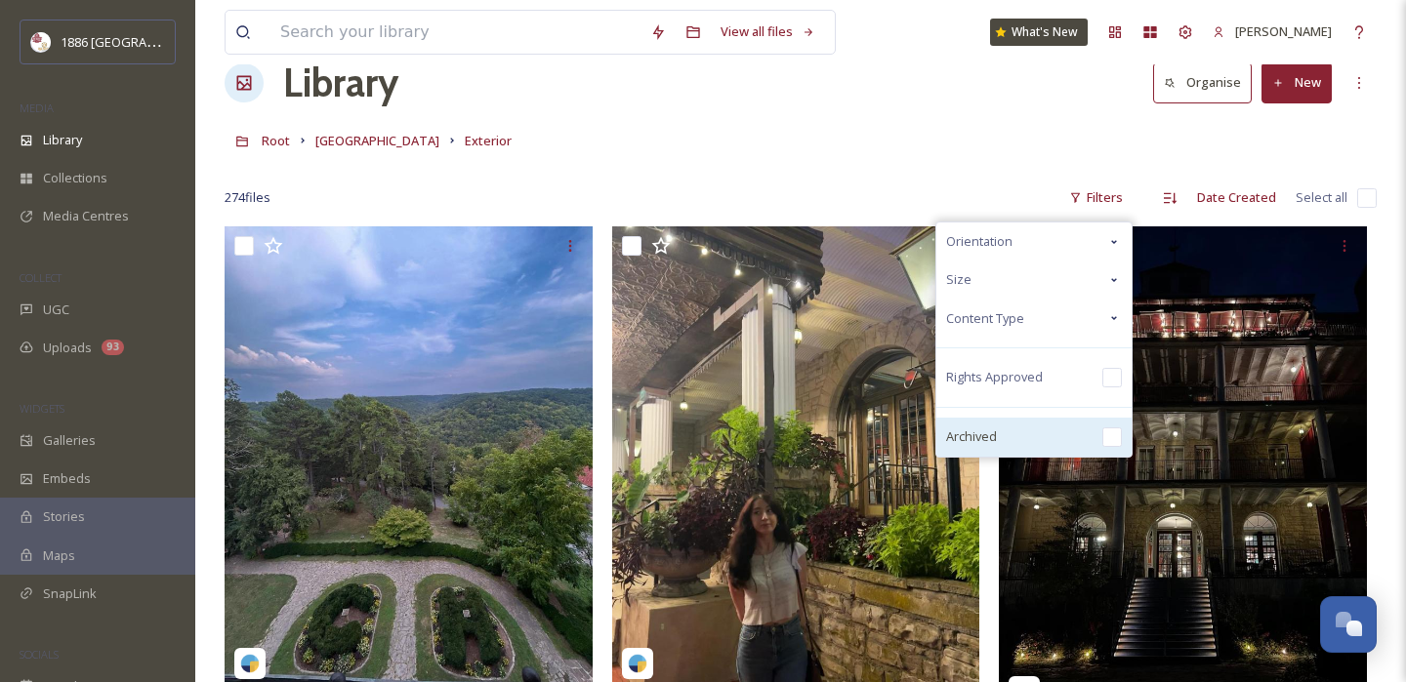
scroll to position [41, 0]
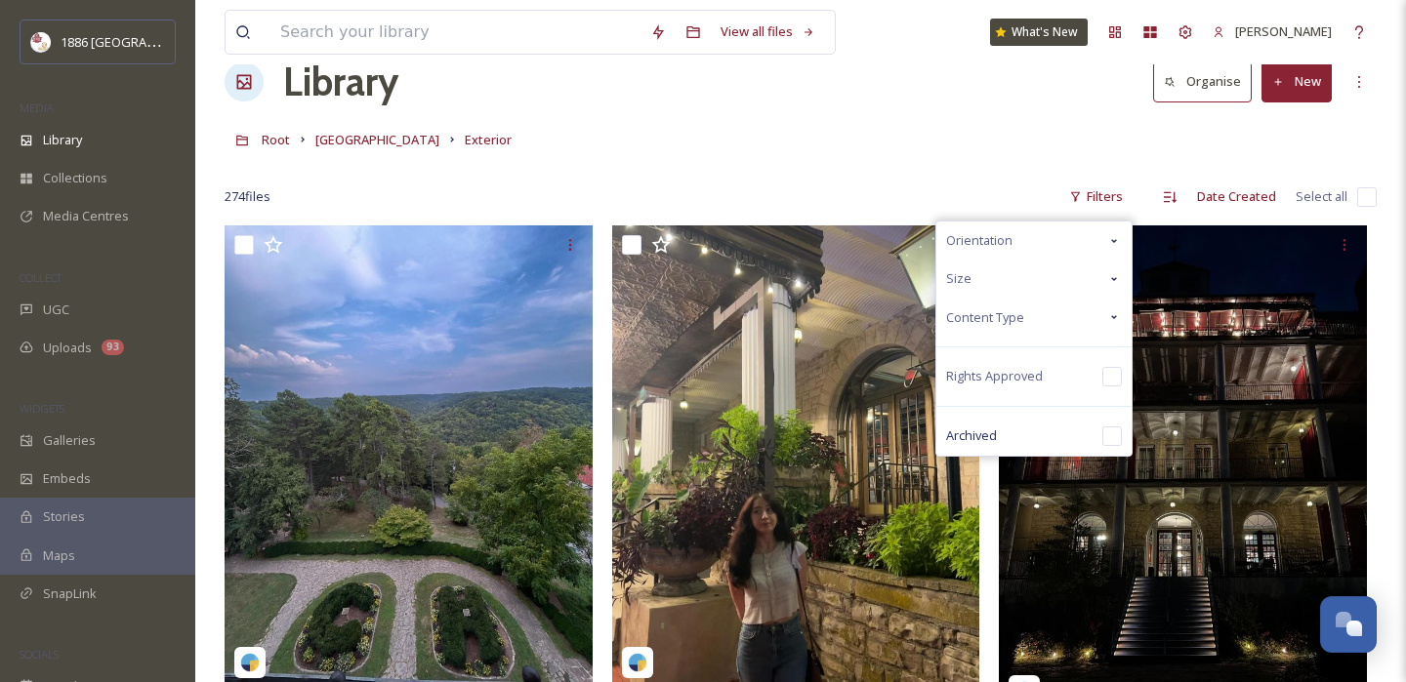
click at [1039, 315] on div "Content Type" at bounding box center [1033, 318] width 195 height 38
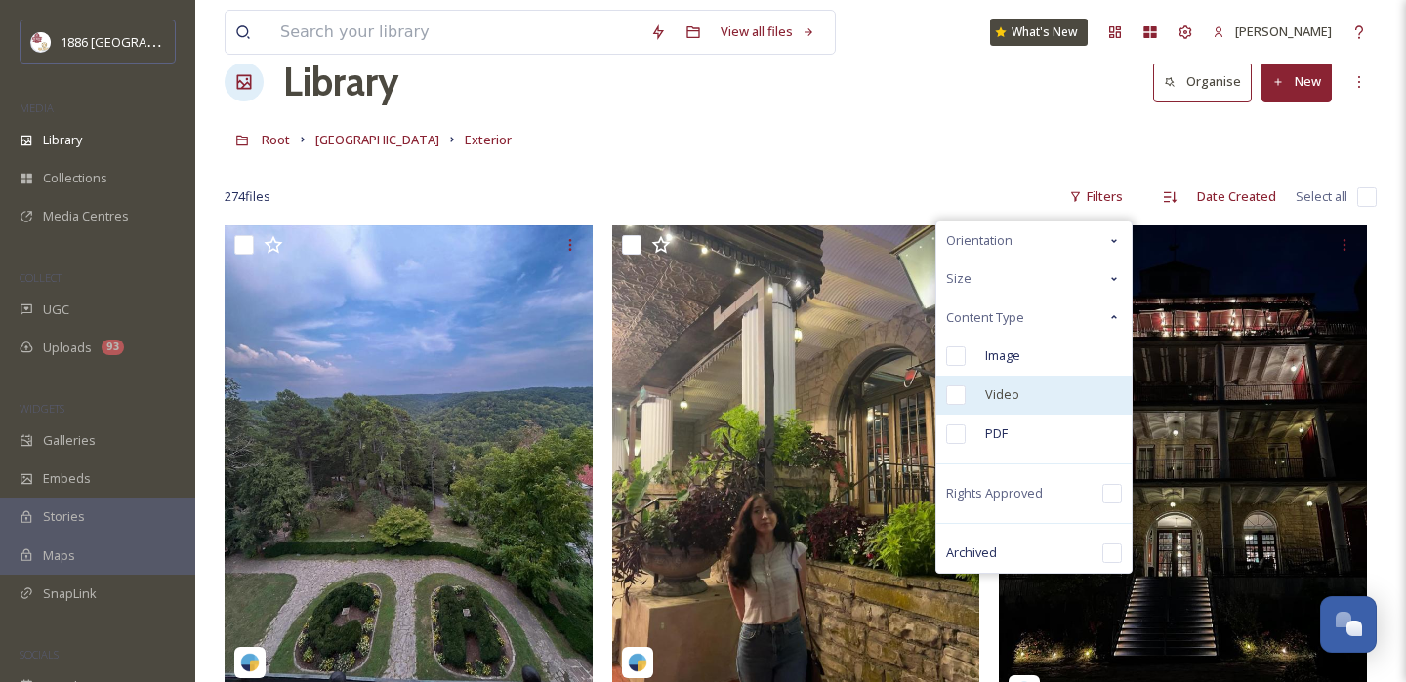
click at [958, 394] on input "checkbox" at bounding box center [956, 396] width 20 height 20
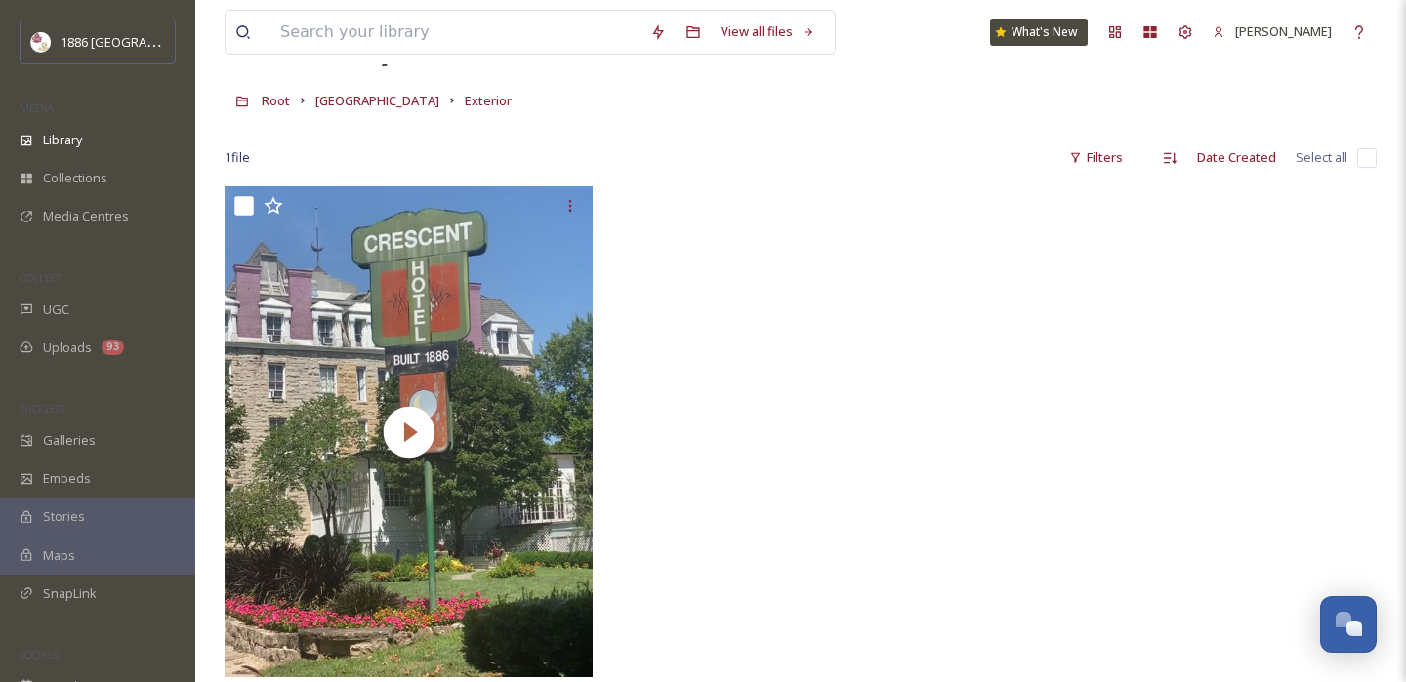
scroll to position [110, 0]
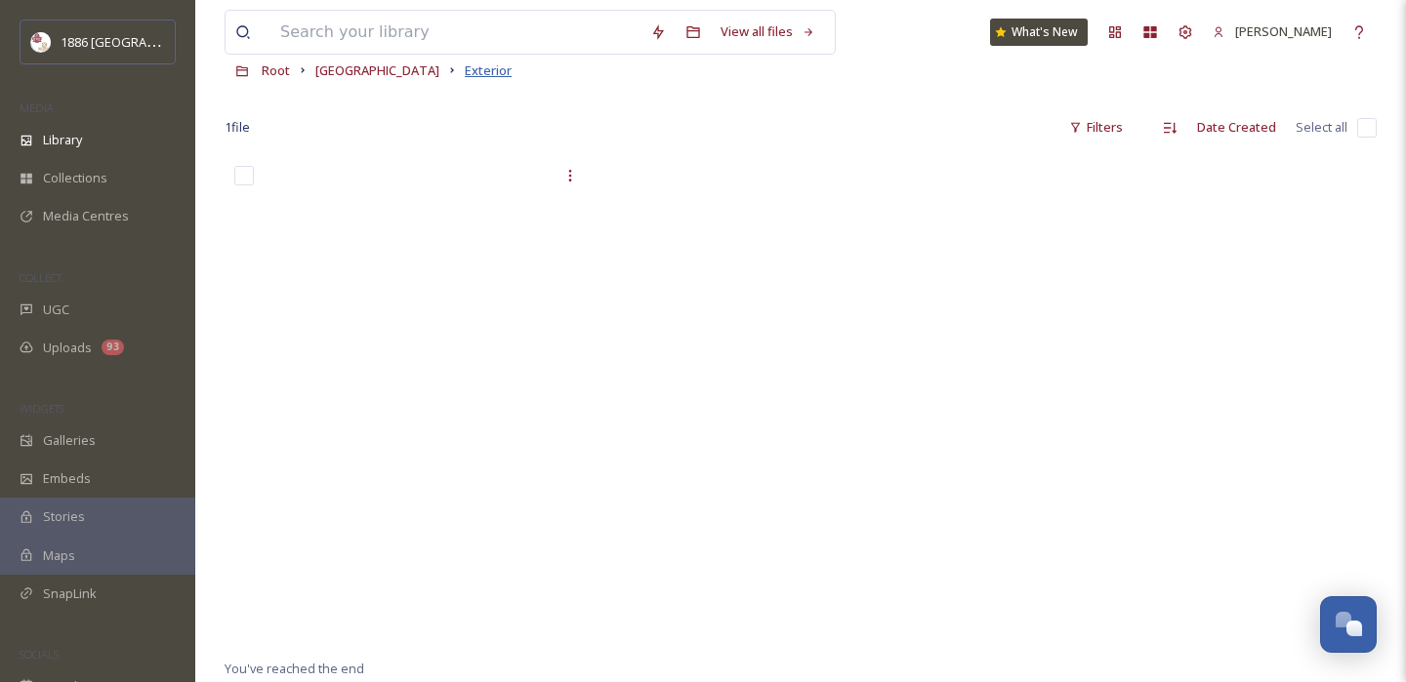
click at [465, 73] on span "Exterior" at bounding box center [488, 70] width 47 height 18
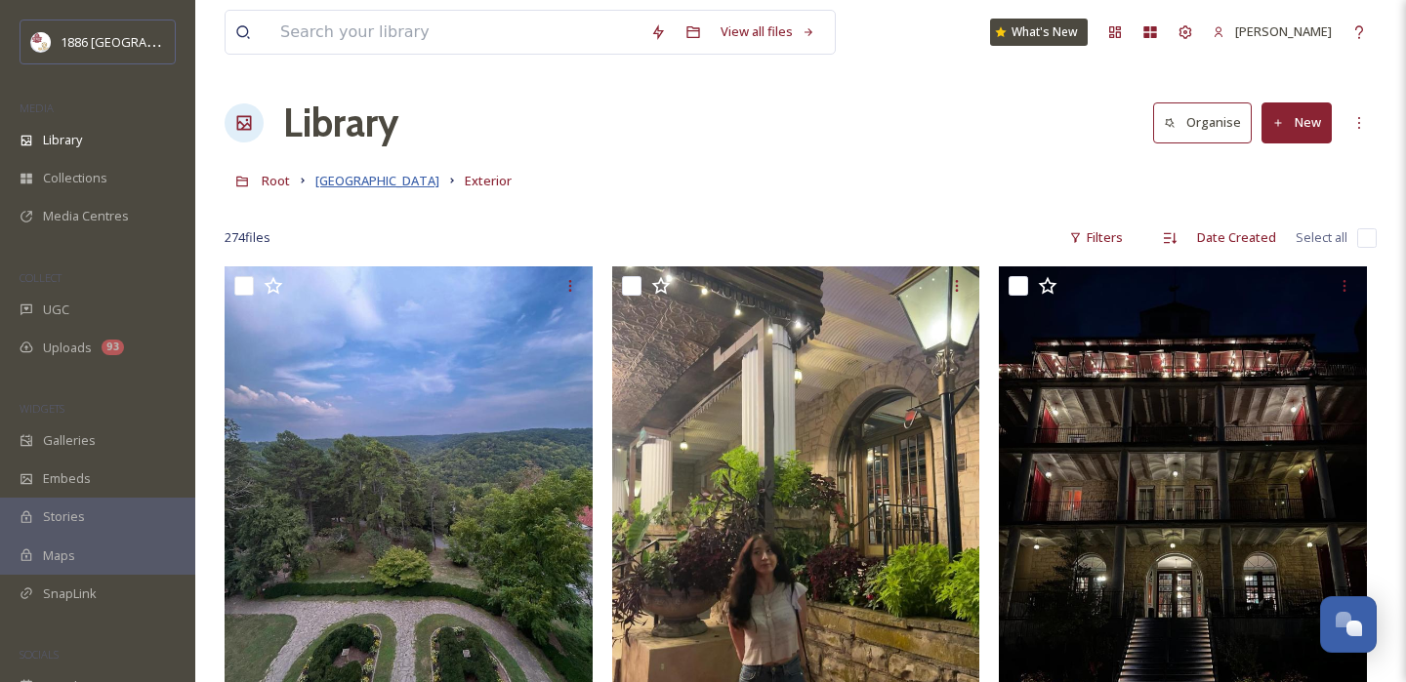
click at [352, 181] on span "[GEOGRAPHIC_DATA]" at bounding box center [377, 181] width 124 height 18
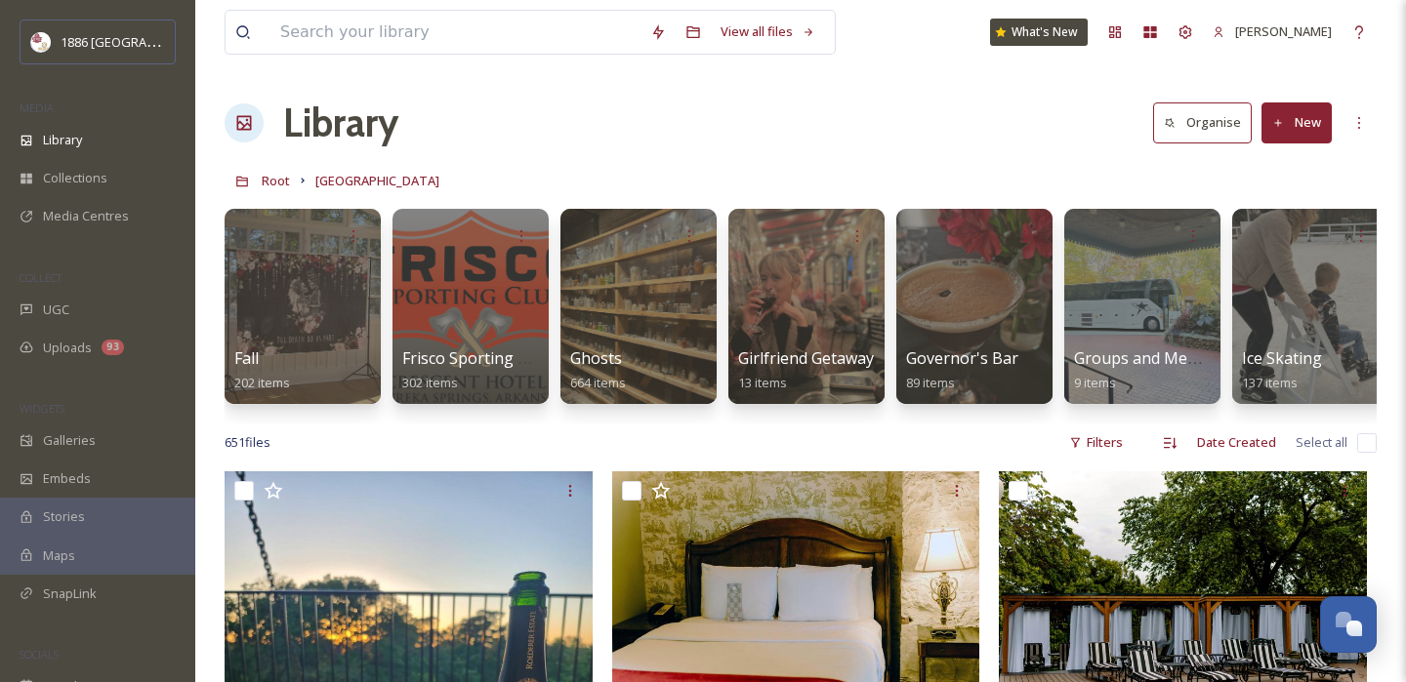
scroll to position [0, 1519]
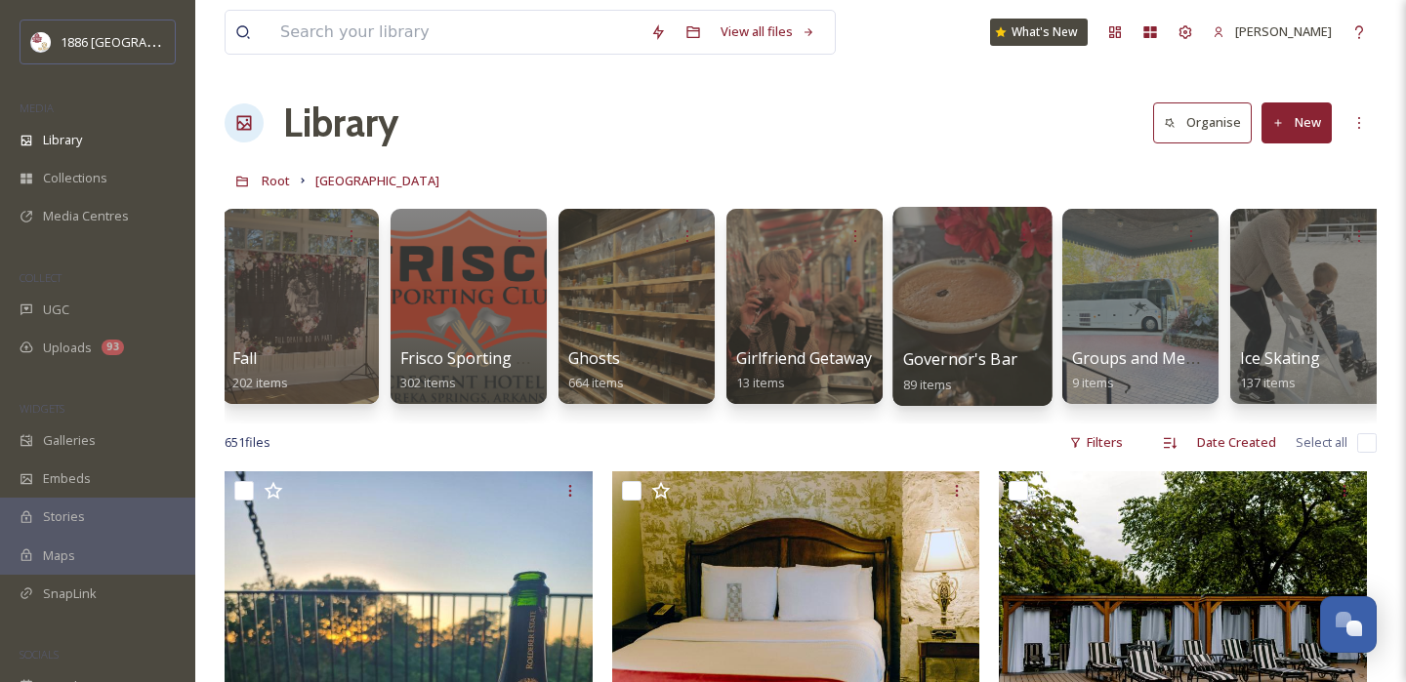
click at [949, 367] on span "Governor's Bar" at bounding box center [960, 358] width 114 height 21
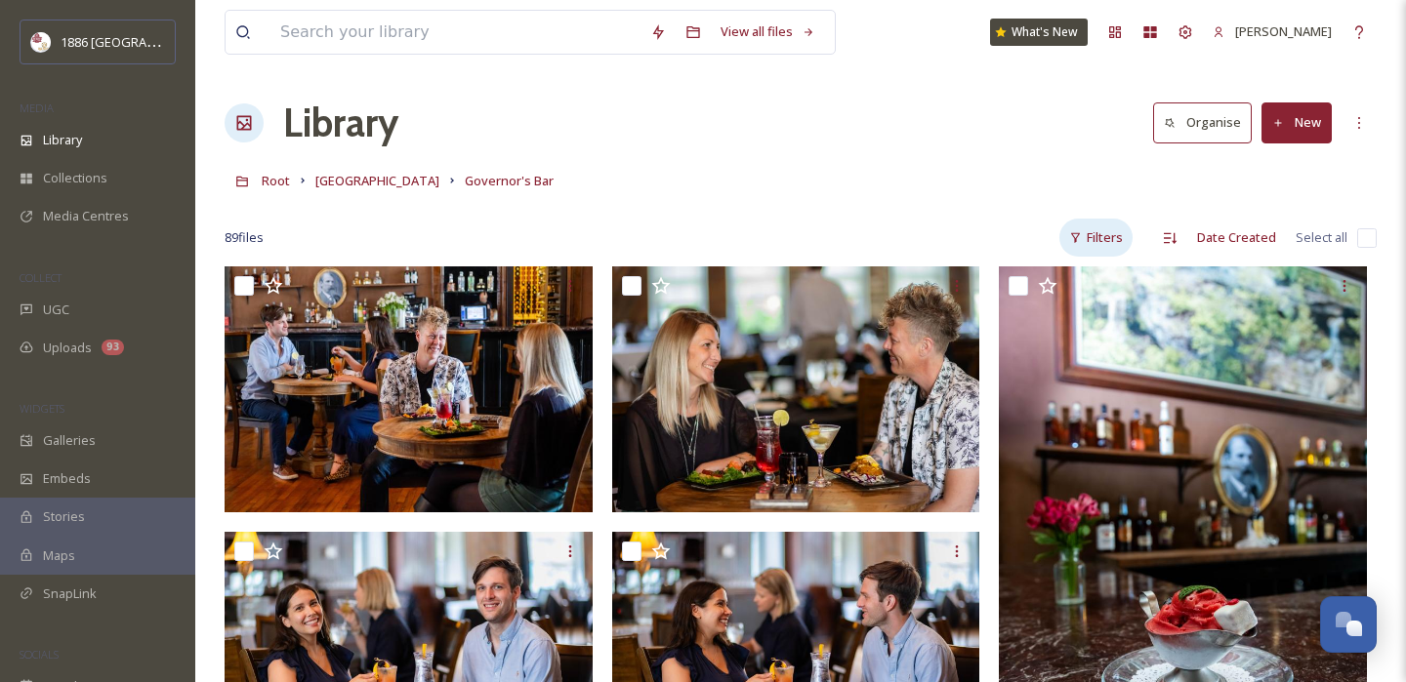
click at [1106, 234] on div "Filters" at bounding box center [1095, 238] width 73 height 38
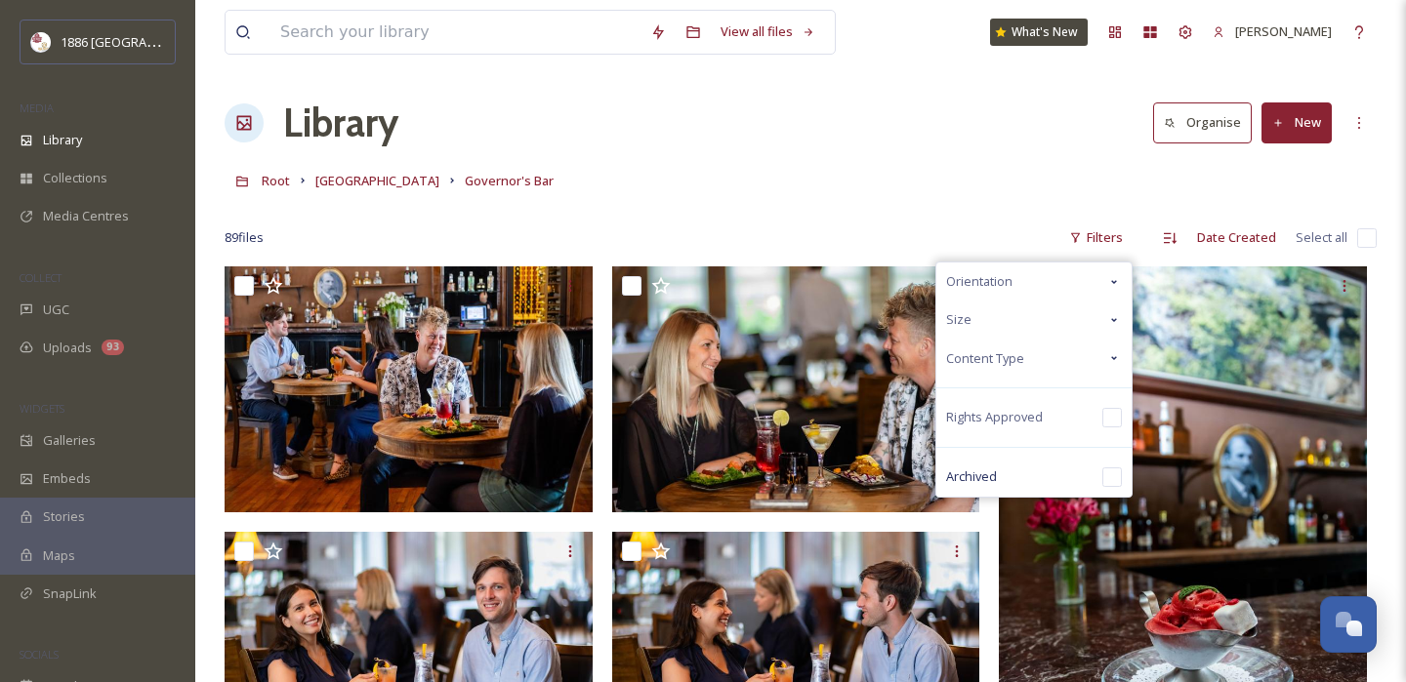
click at [1100, 353] on div "Content Type" at bounding box center [1033, 359] width 195 height 38
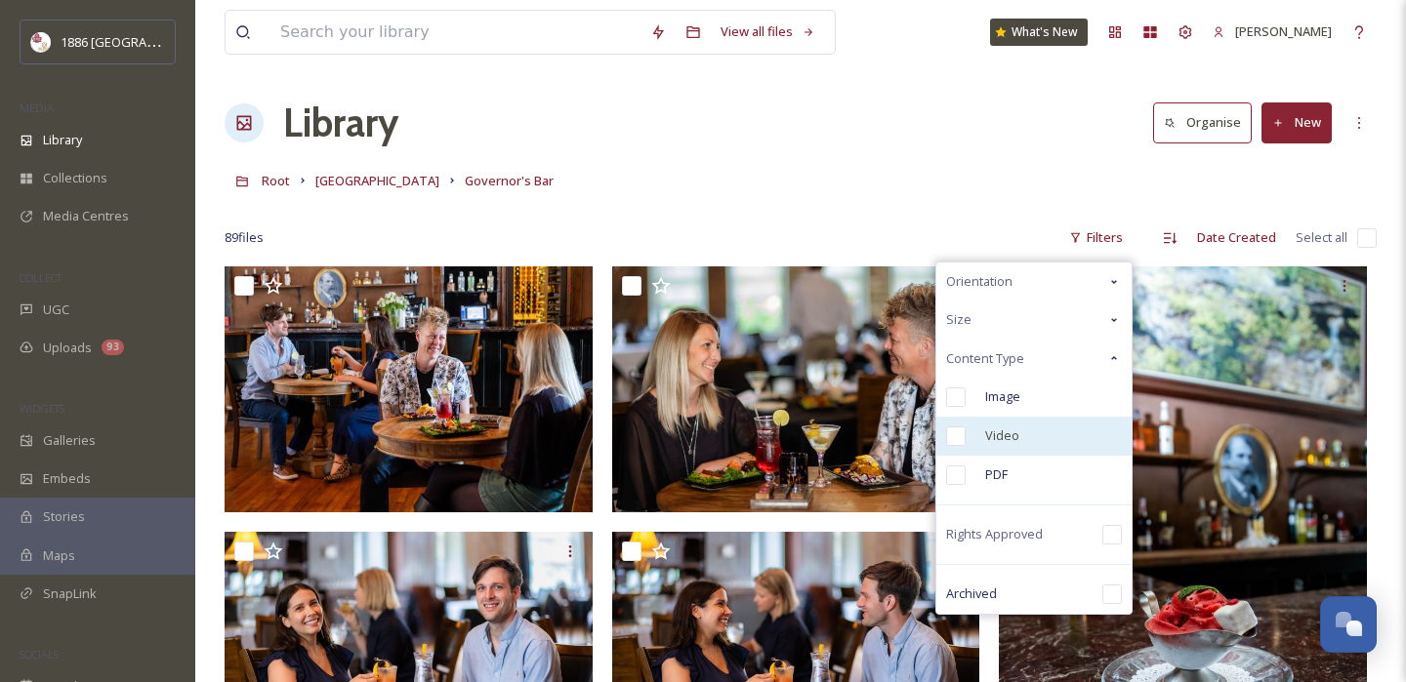
click at [958, 436] on input "checkbox" at bounding box center [956, 437] width 20 height 20
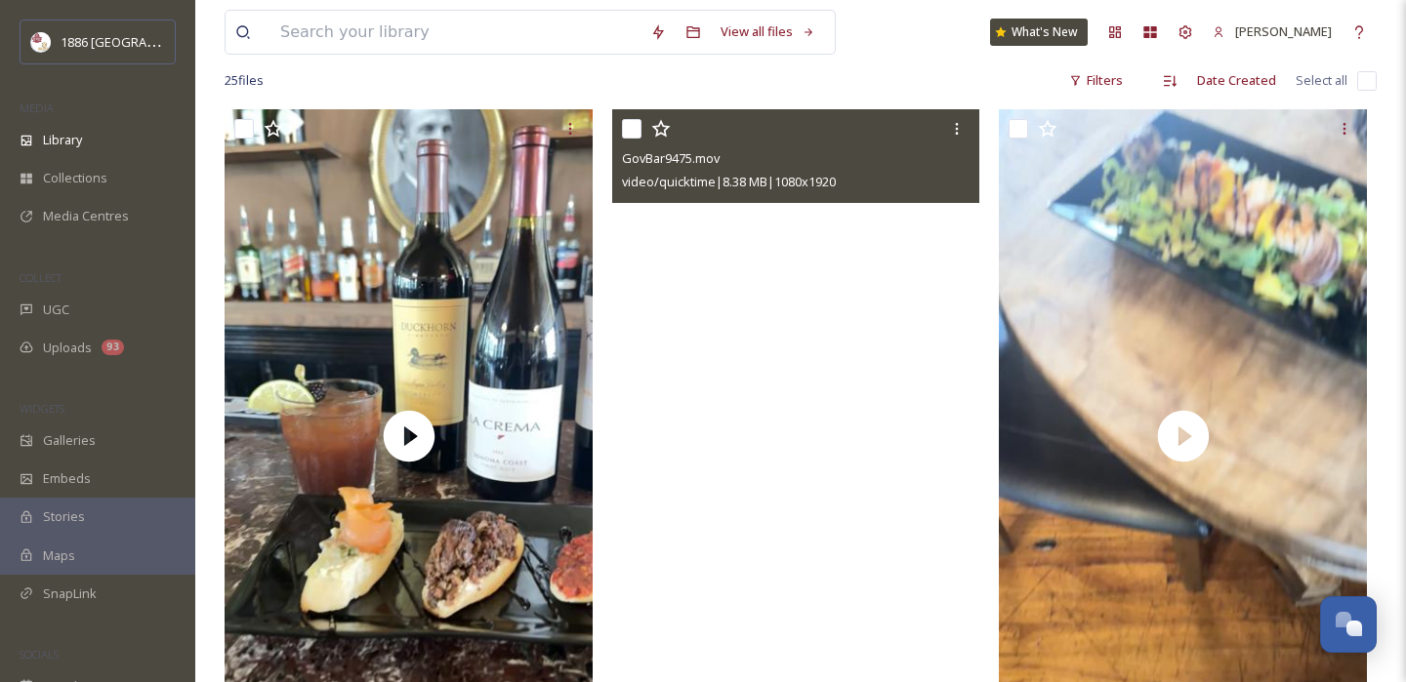
scroll to position [160, 0]
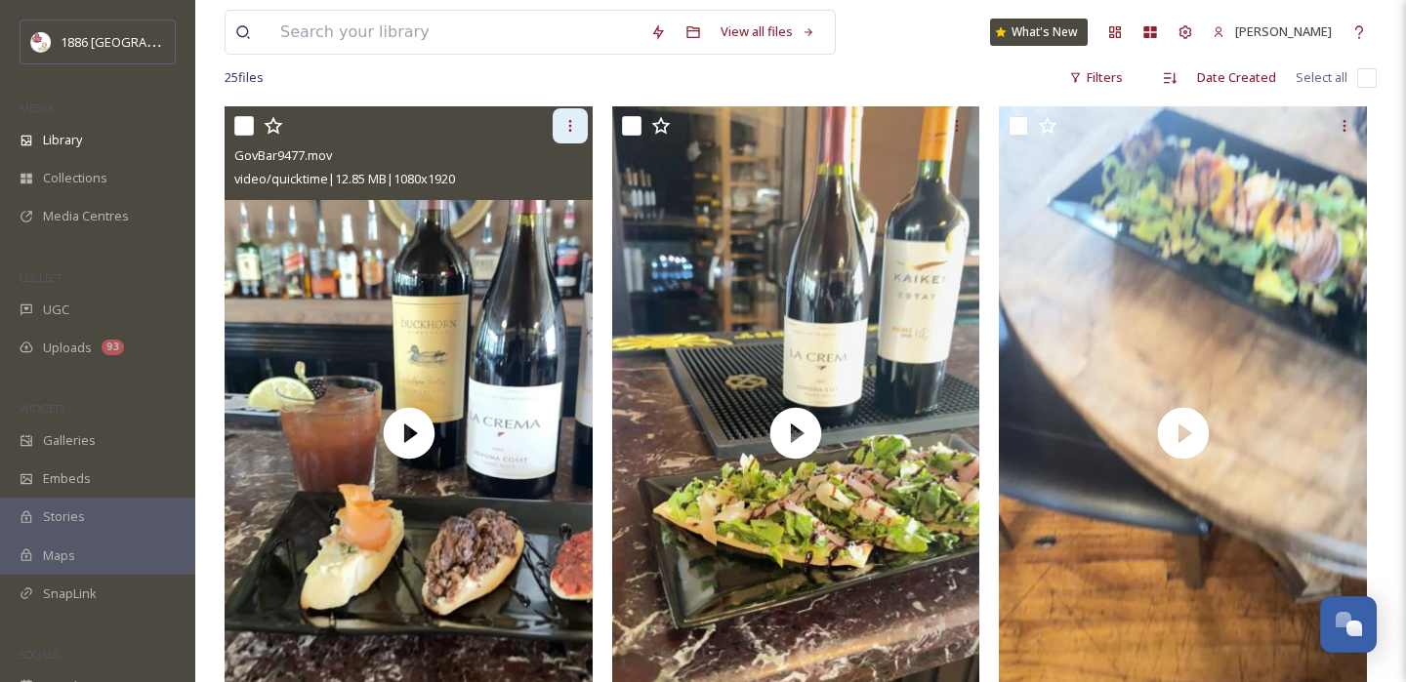
click at [567, 117] on div at bounding box center [569, 125] width 35 height 35
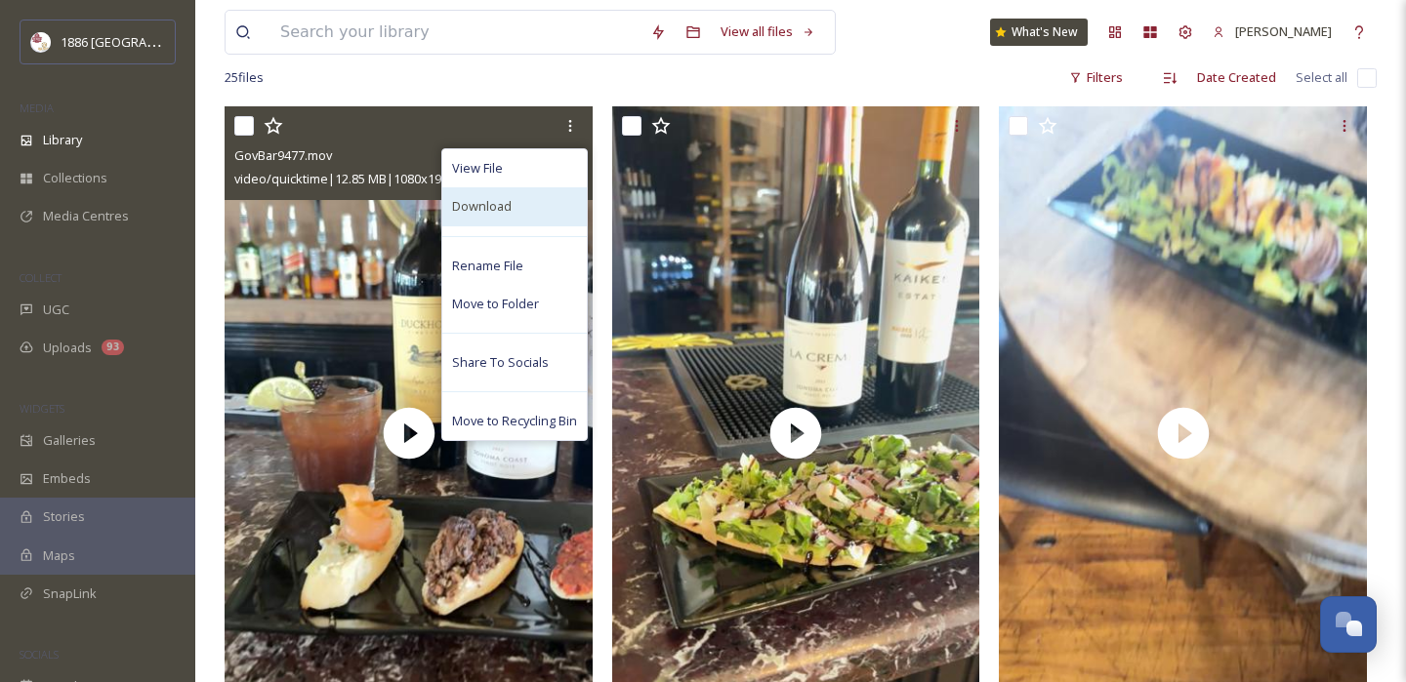
click at [532, 201] on div "Download" at bounding box center [514, 206] width 144 height 38
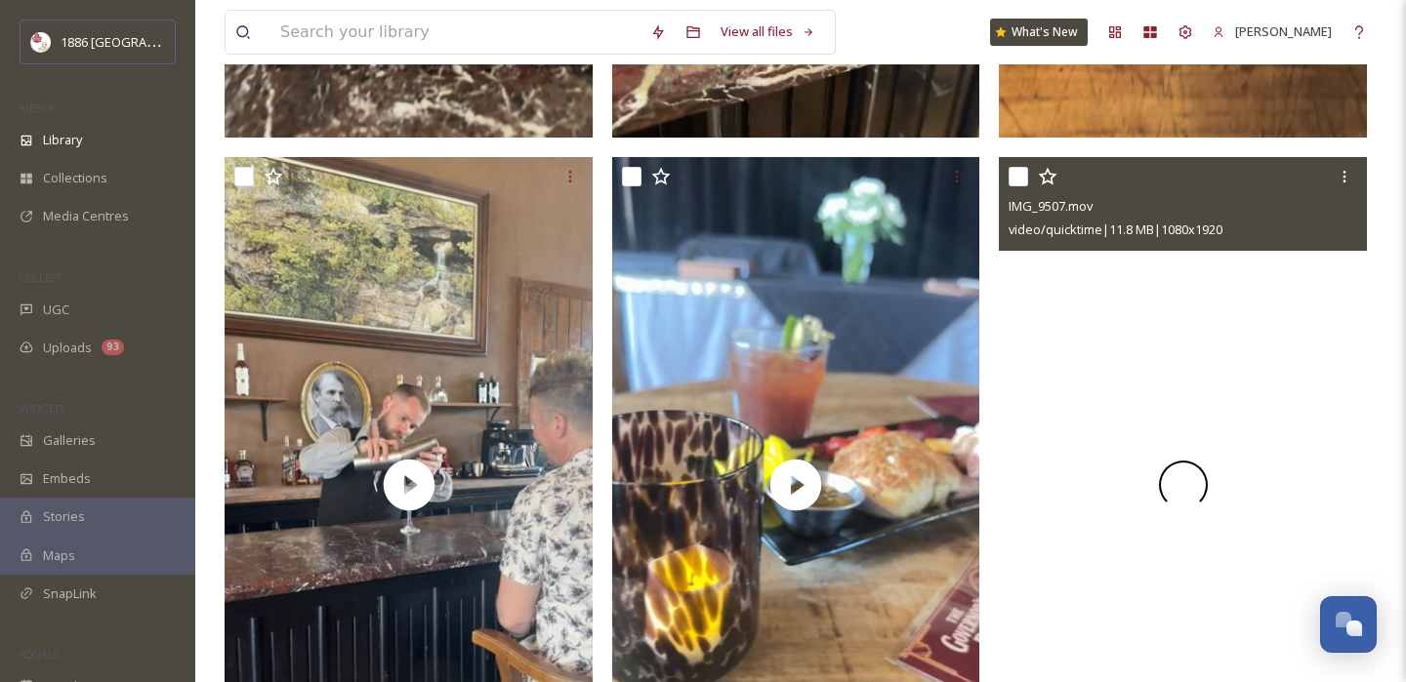
scroll to position [784, 0]
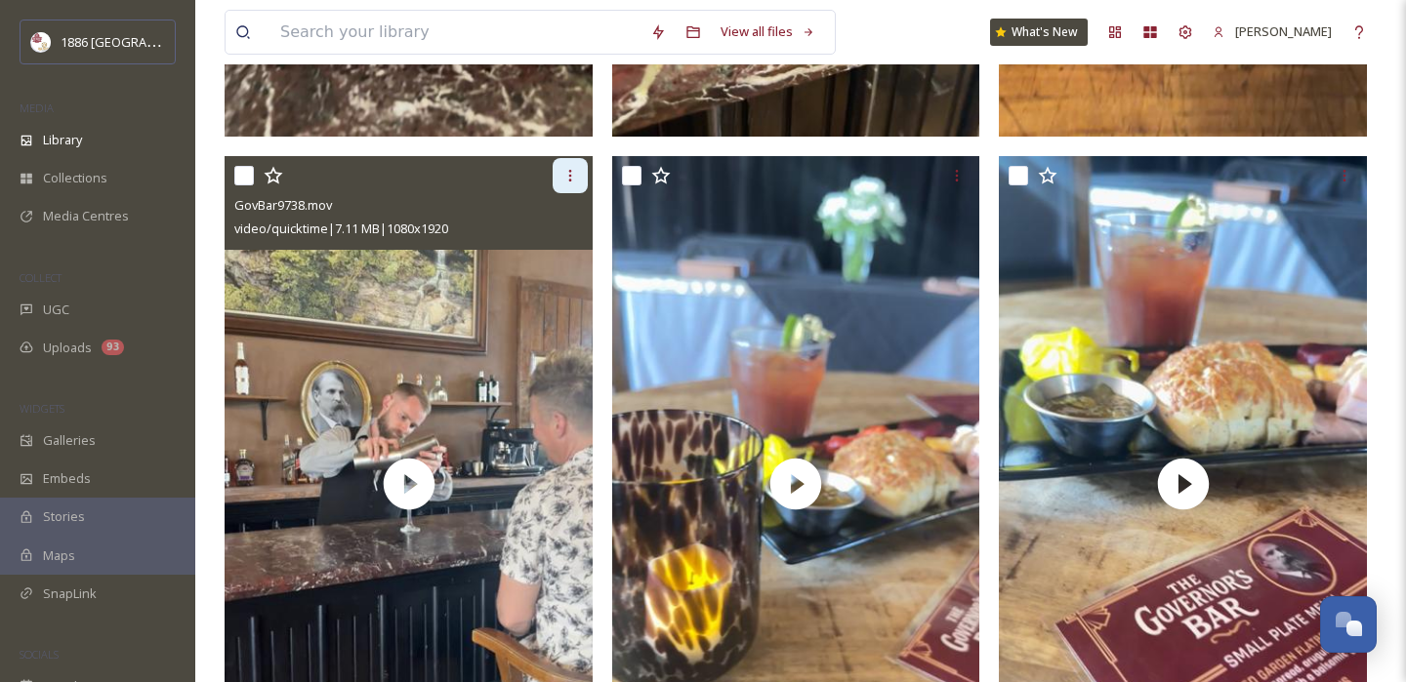
click at [570, 165] on div at bounding box center [569, 175] width 35 height 35
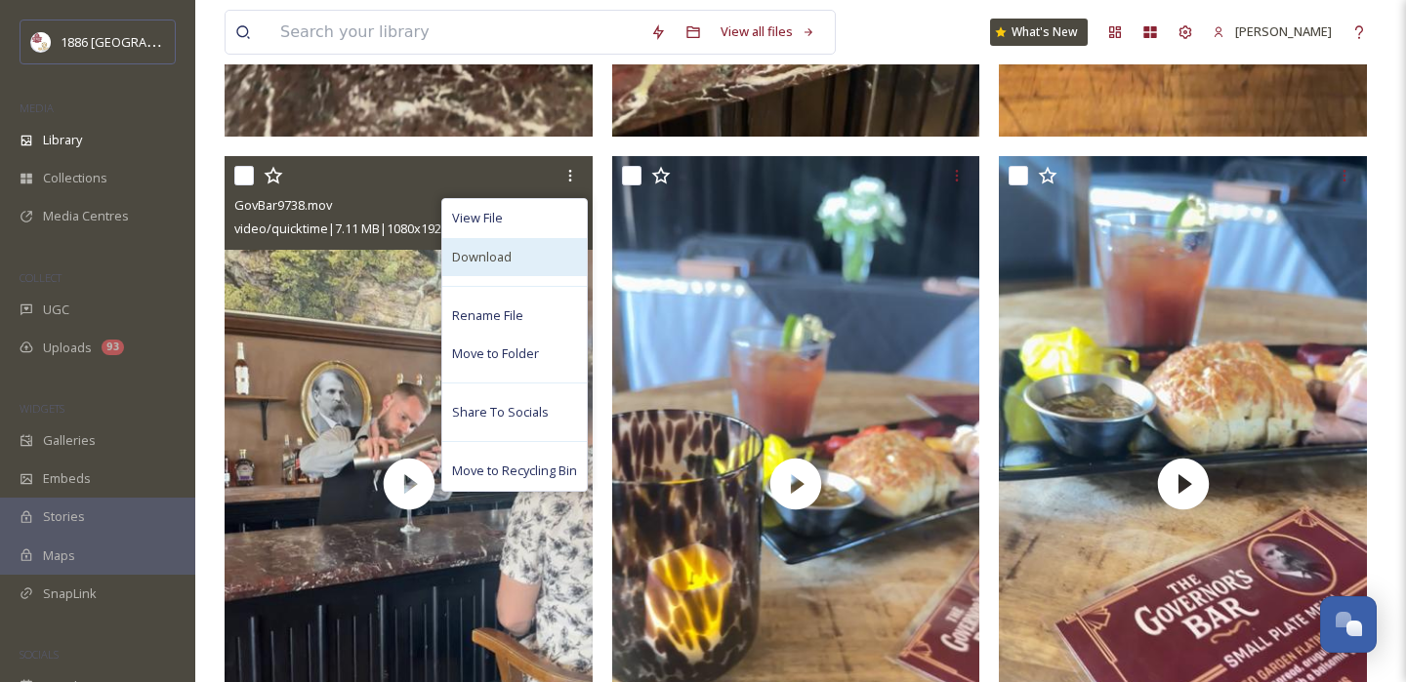
click at [515, 260] on div "Download" at bounding box center [514, 257] width 144 height 38
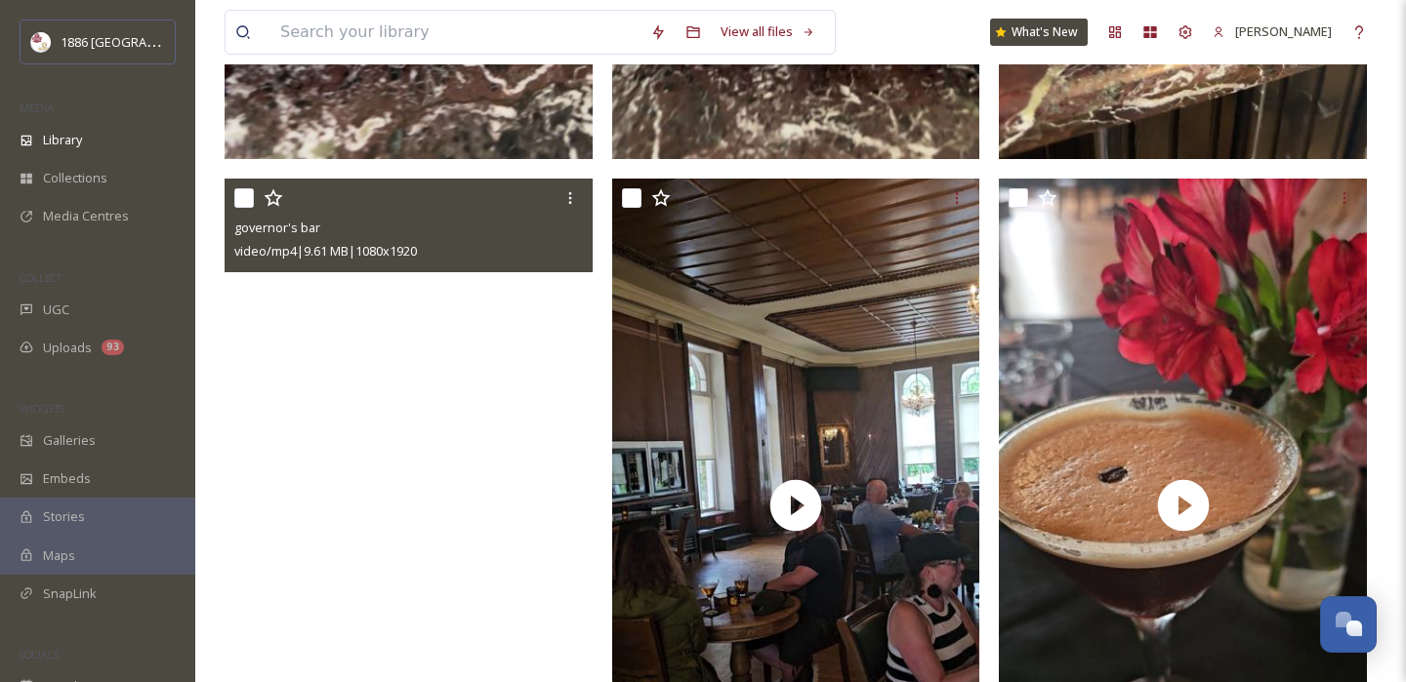
scroll to position [4132, 0]
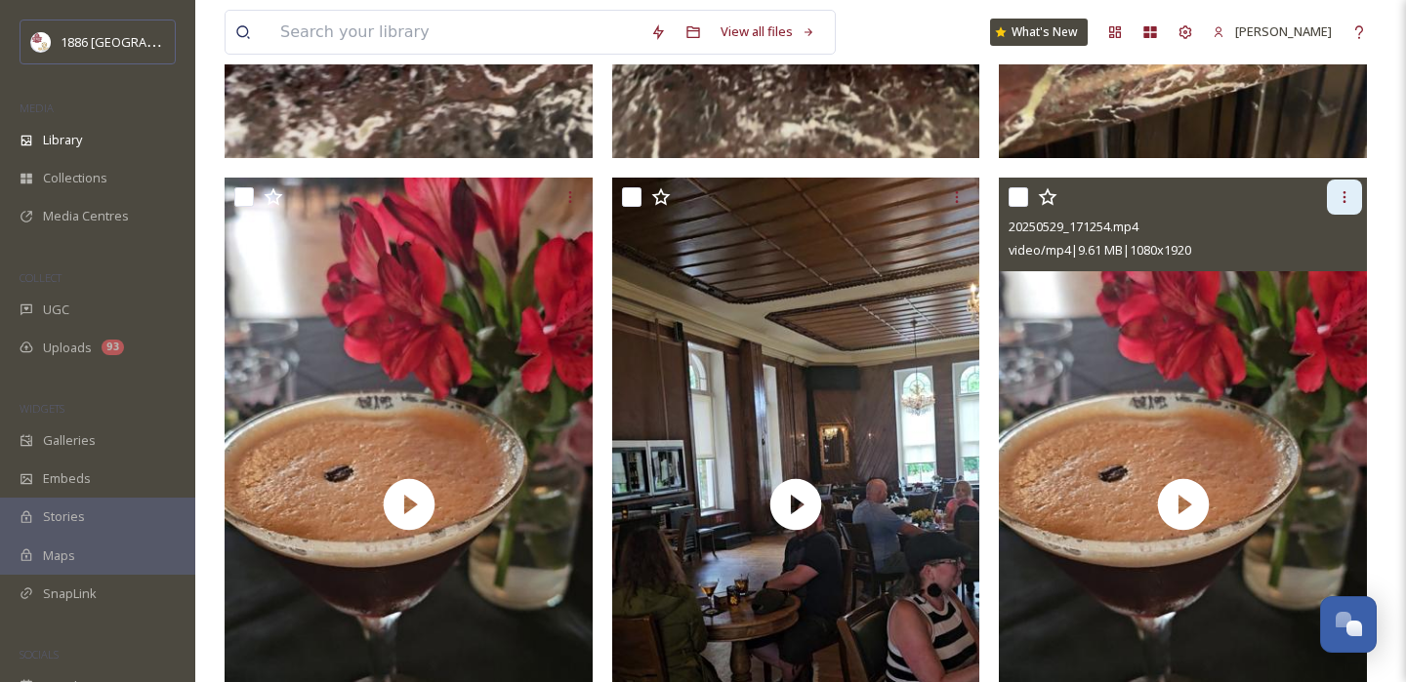
click at [1344, 201] on icon at bounding box center [1344, 197] width 3 height 12
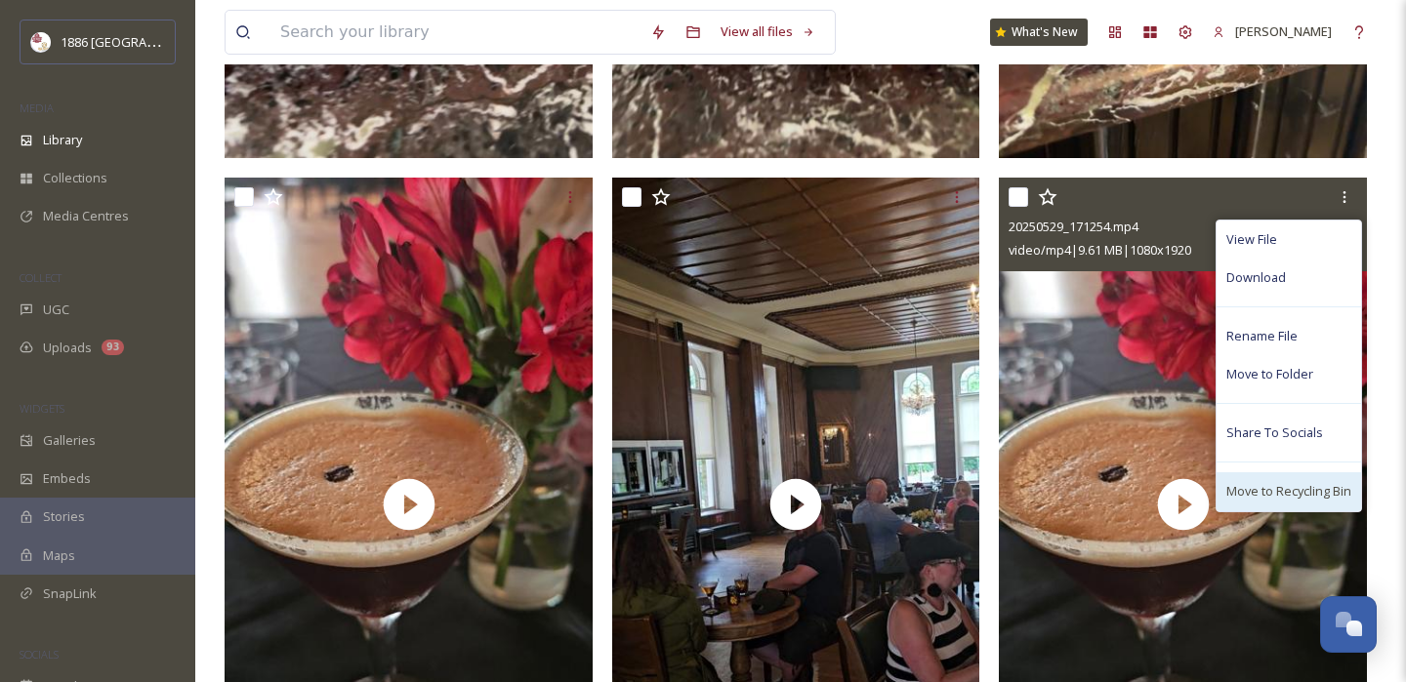
click at [1298, 497] on span "Move to Recycling Bin" at bounding box center [1288, 491] width 125 height 19
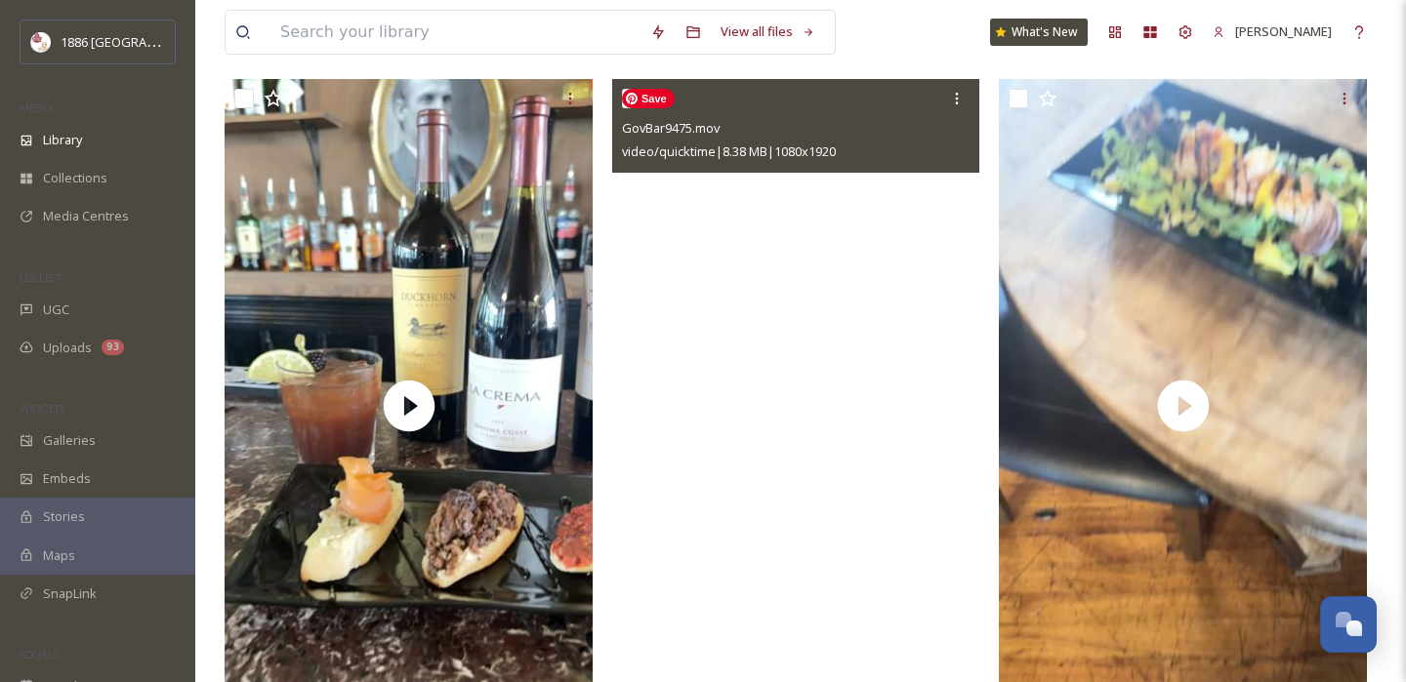
scroll to position [0, 0]
